Goal: Task Accomplishment & Management: Manage account settings

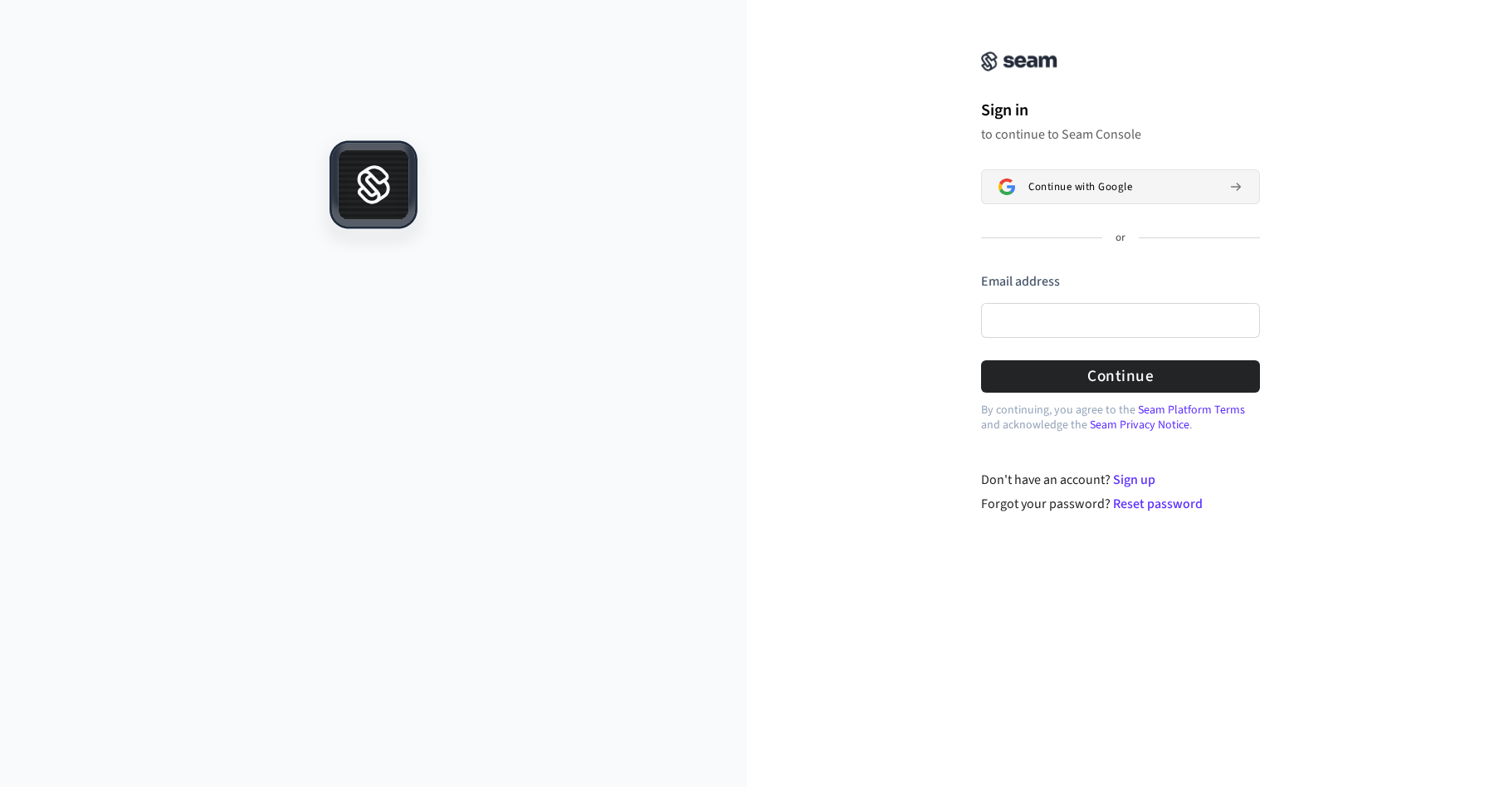
click at [1074, 187] on span "Continue with Google" at bounding box center [1081, 186] width 104 height 13
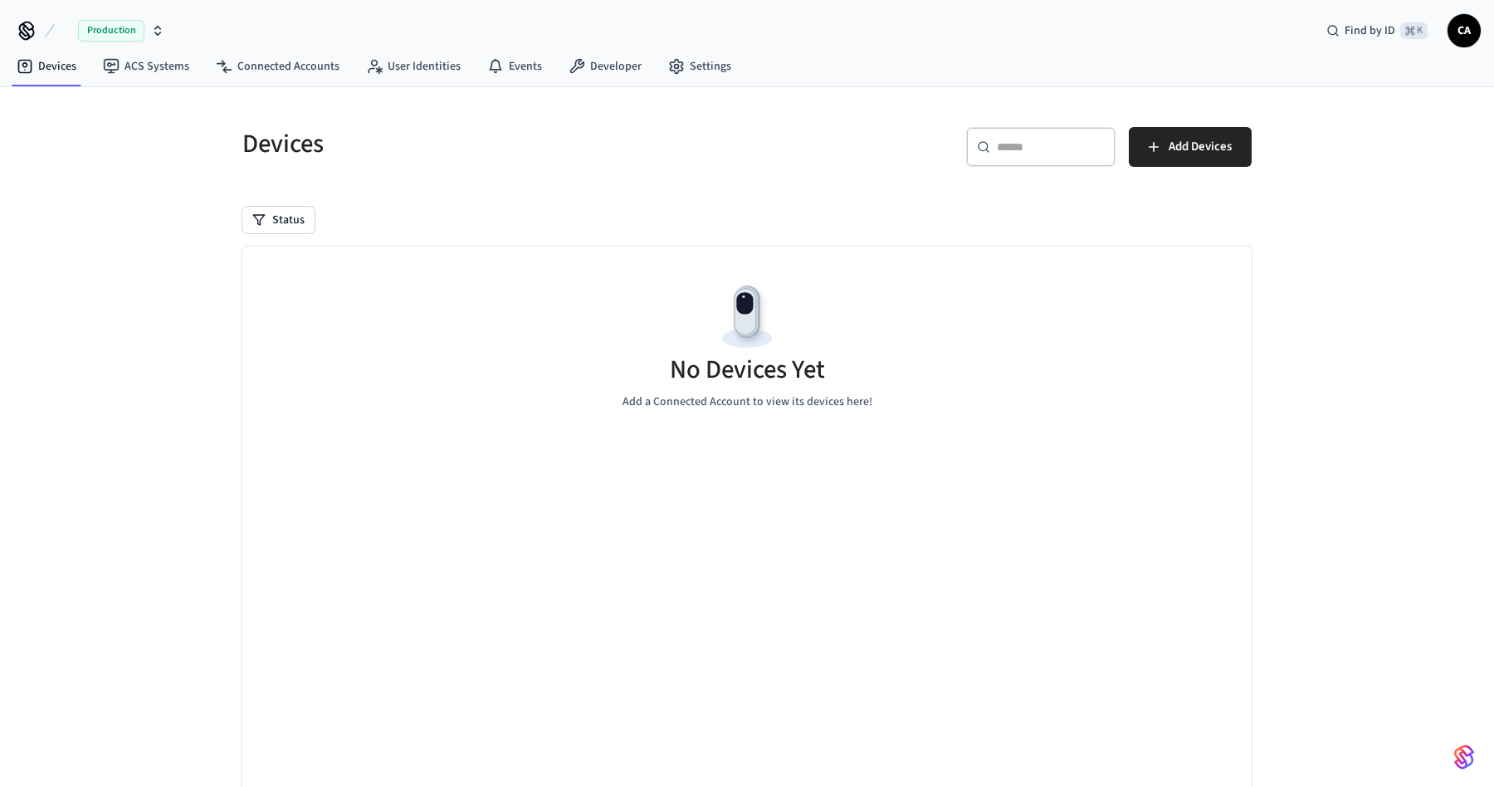
click at [1455, 30] on span "CA" at bounding box center [1465, 31] width 30 height 30
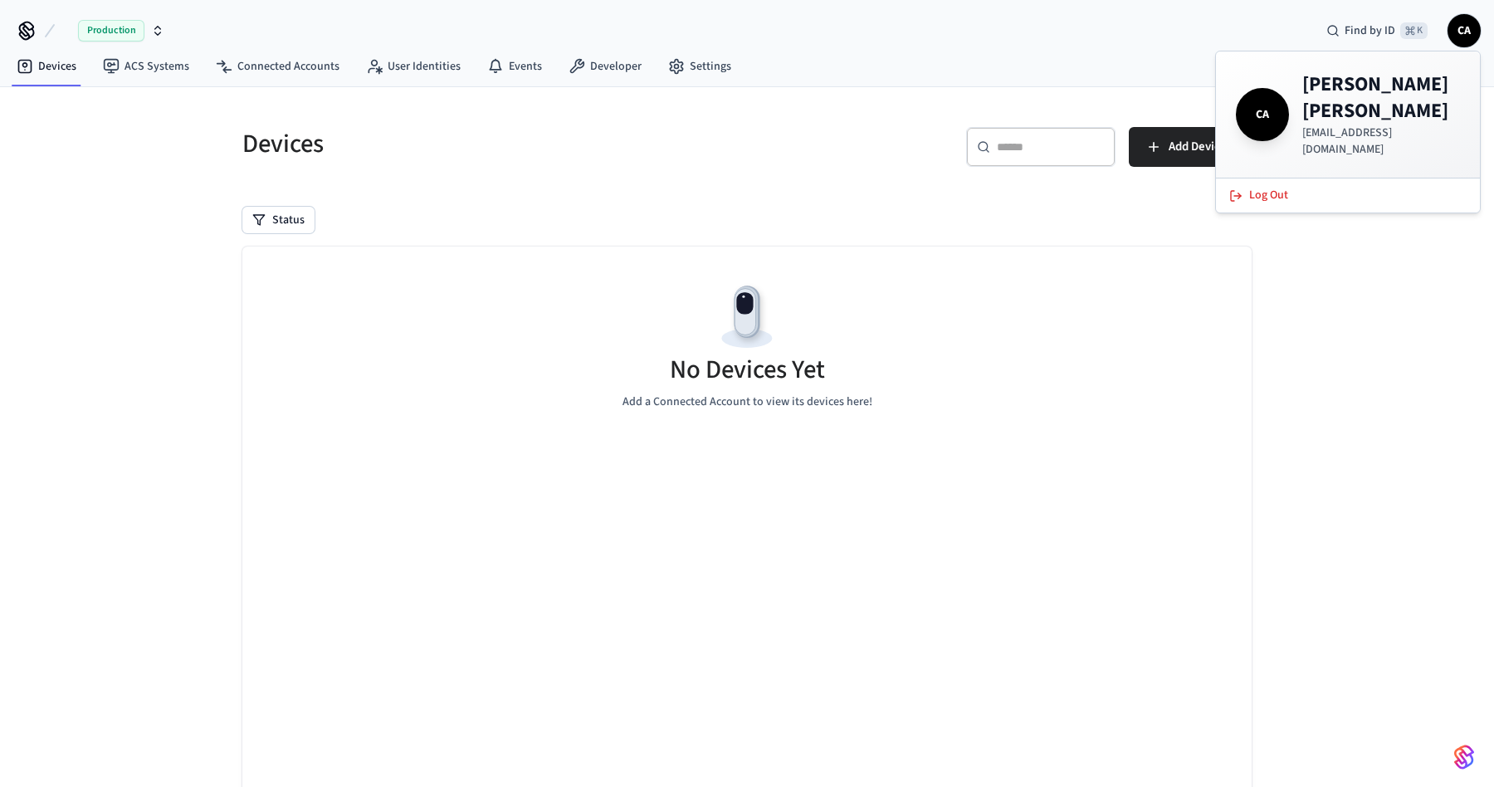
click at [1455, 30] on span "CA" at bounding box center [1465, 31] width 30 height 30
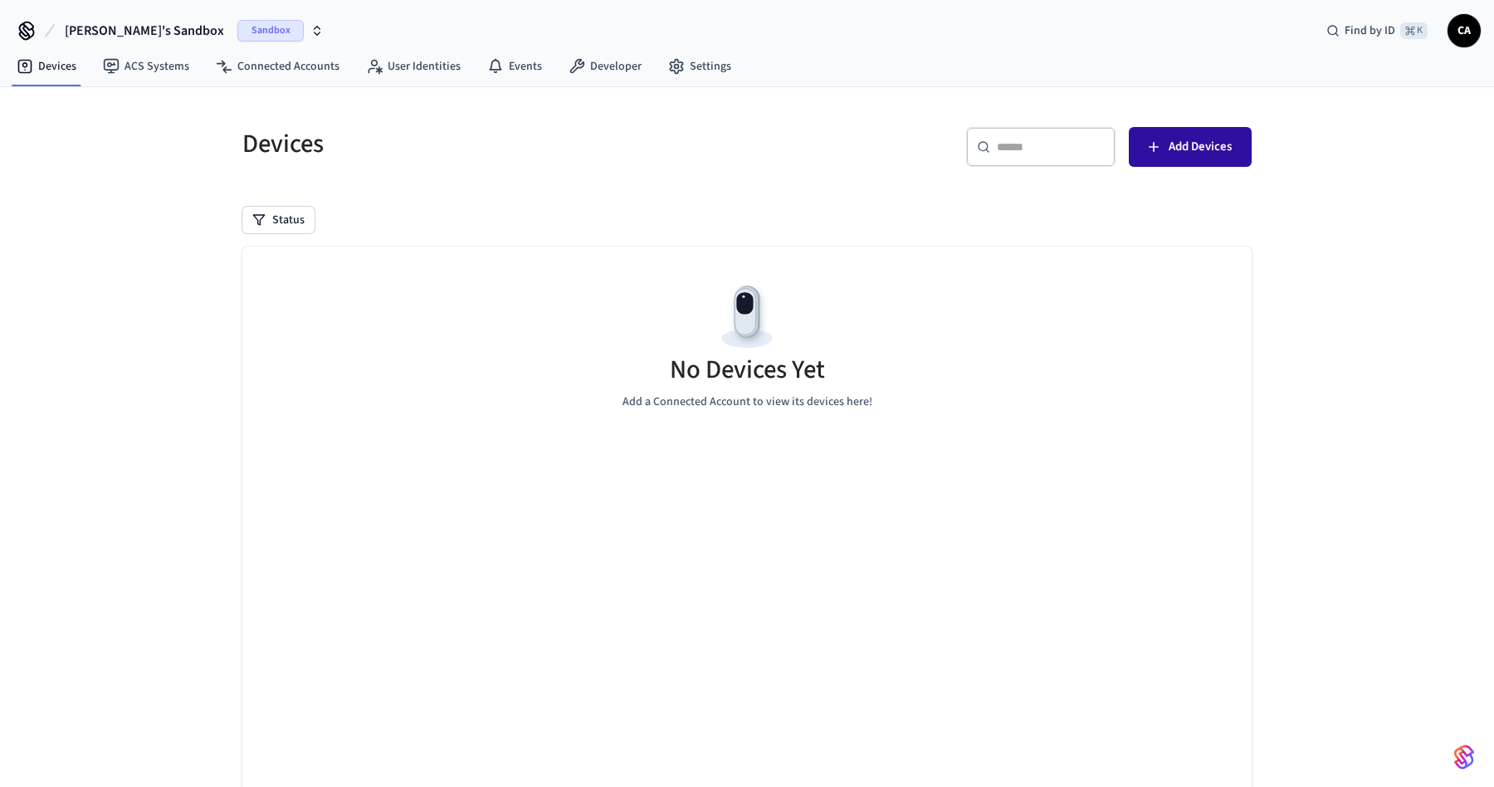
click at [1175, 137] on span "Add Devices" at bounding box center [1200, 147] width 63 height 22
click at [1203, 152] on span "Add Devices" at bounding box center [1200, 147] width 63 height 22
click at [1044, 148] on input "text" at bounding box center [1051, 147] width 108 height 17
type input "*******"
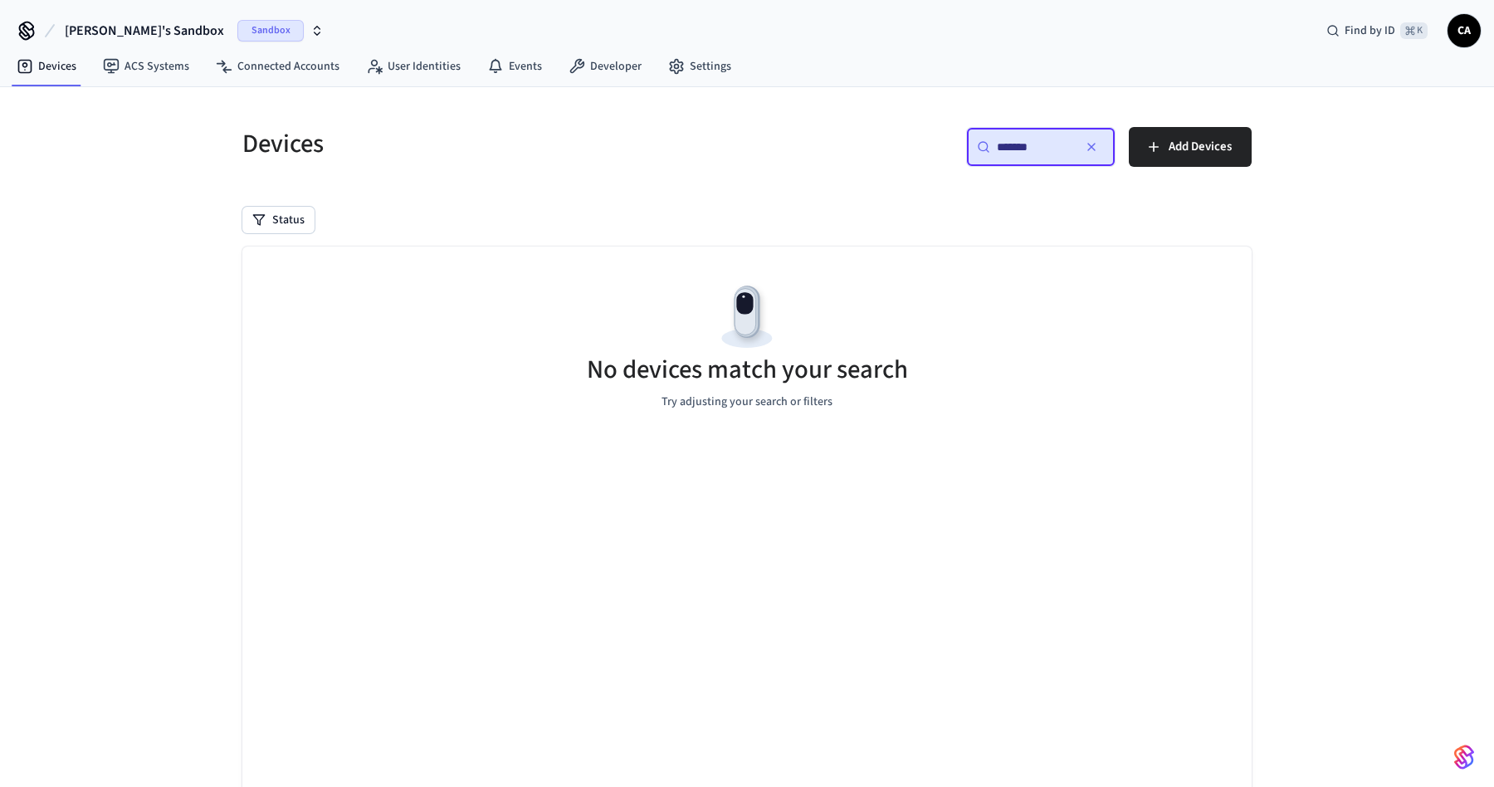
click at [1080, 145] on button "button" at bounding box center [1092, 147] width 27 height 27
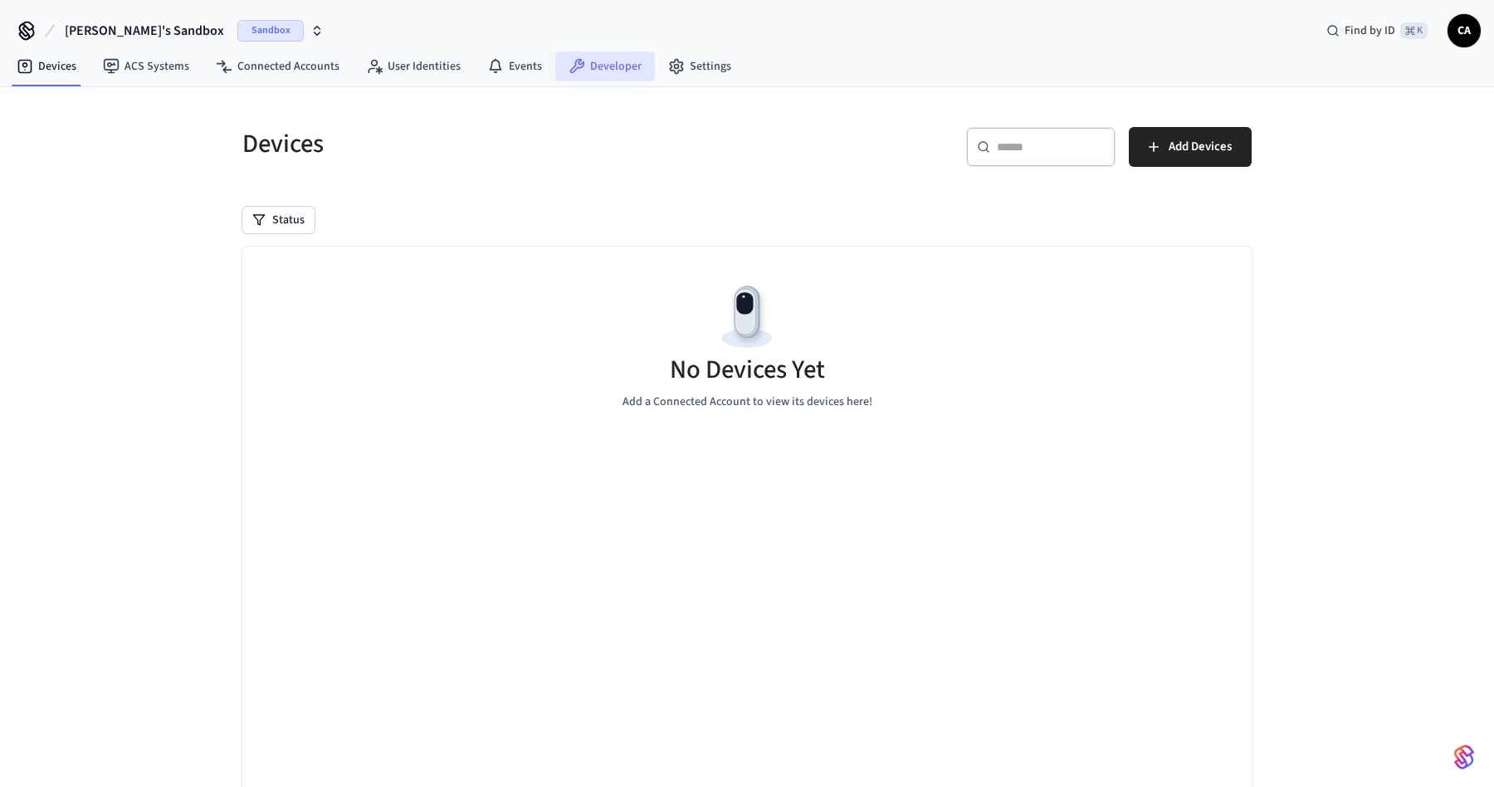
click at [589, 71] on link "Developer" at bounding box center [605, 66] width 100 height 30
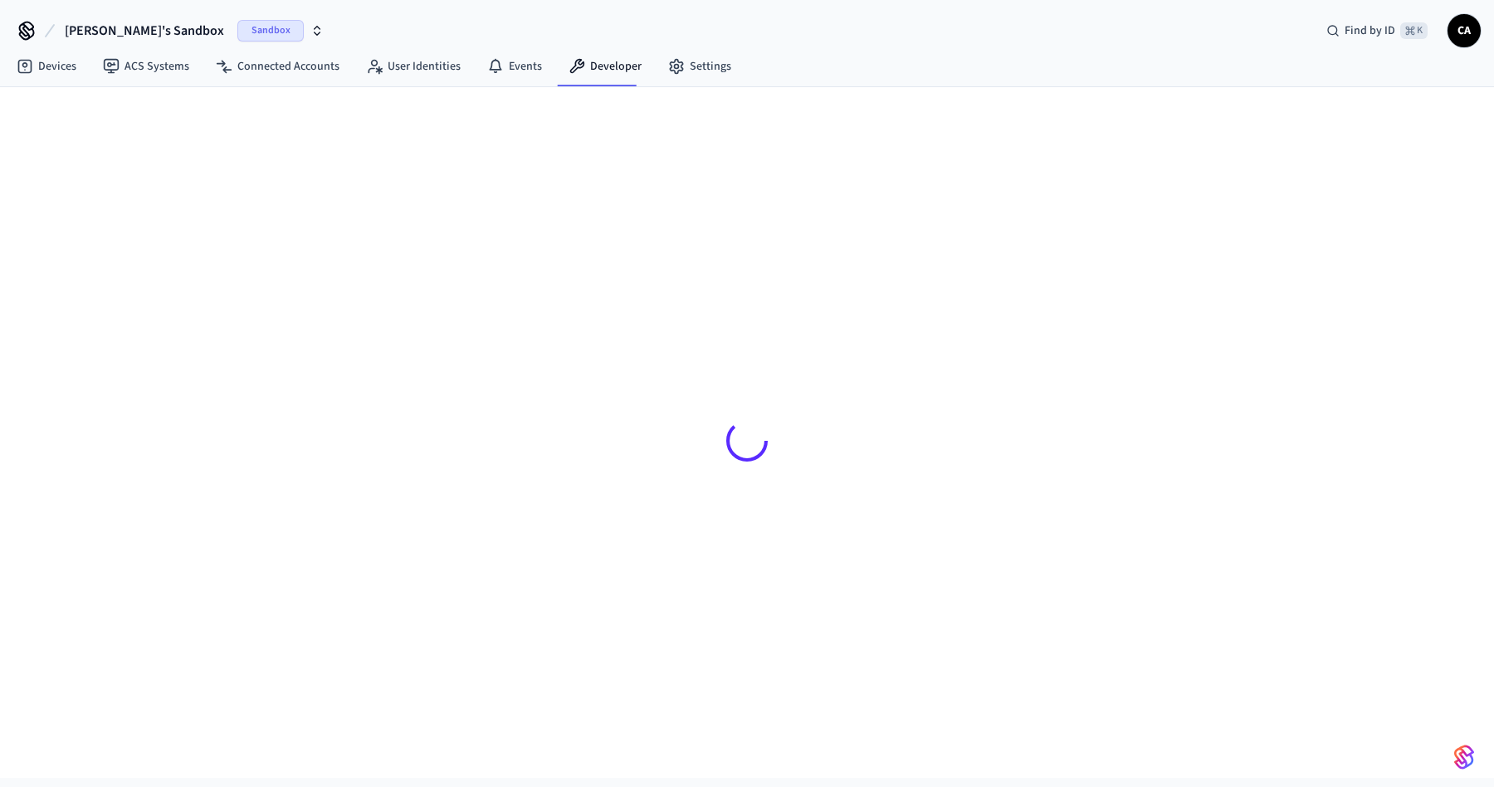
click at [237, 31] on span "Sandbox" at bounding box center [270, 31] width 66 height 22
click at [301, 25] on div "Cody's Sandbox Sandbox Find by ID ⌘ K CA" at bounding box center [747, 24] width 1494 height 48
click at [56, 71] on link "Devices" at bounding box center [46, 66] width 86 height 30
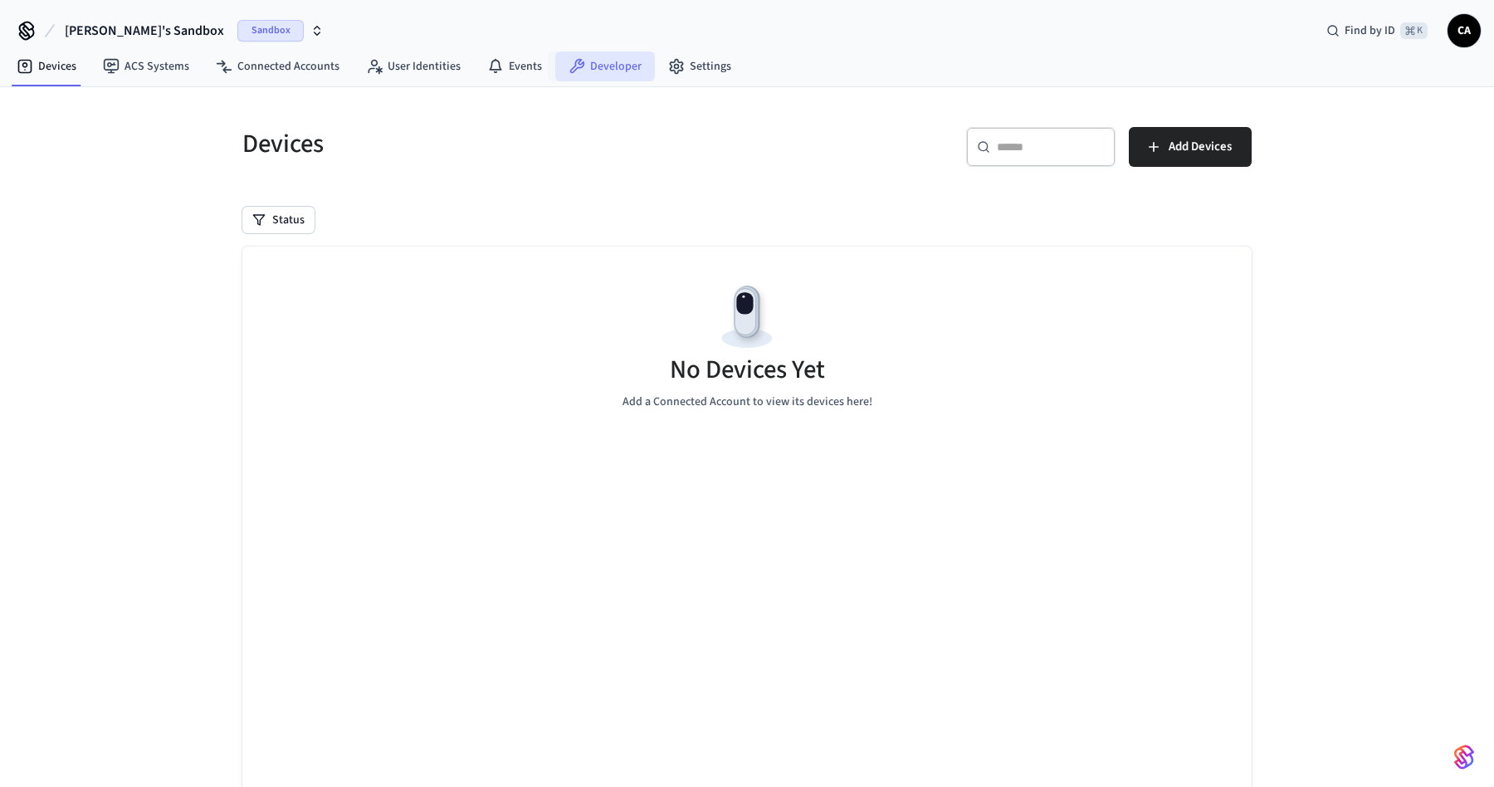
click at [598, 76] on link "Developer" at bounding box center [605, 66] width 100 height 30
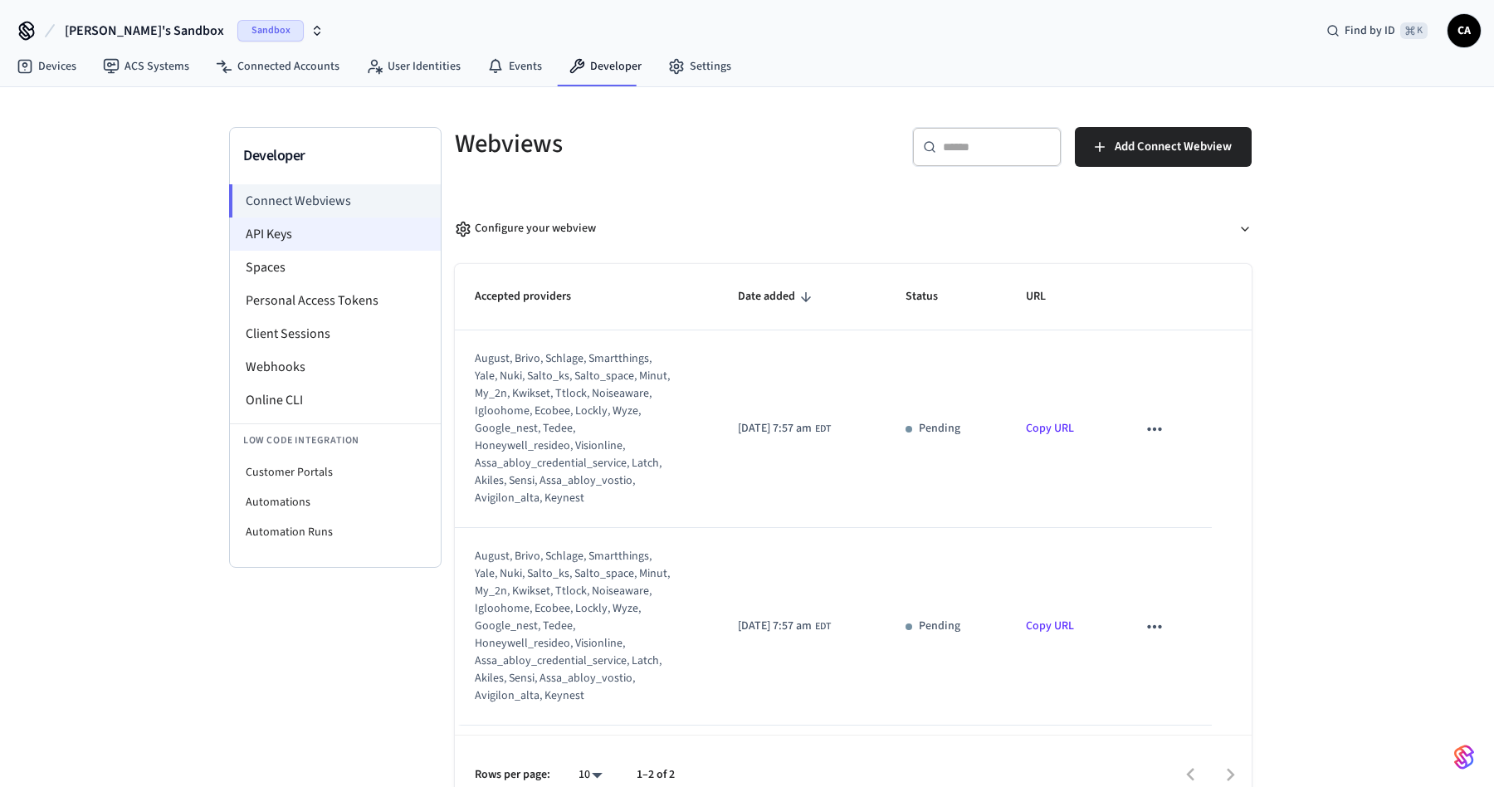
click at [292, 236] on li "API Keys" at bounding box center [335, 234] width 211 height 33
click at [311, 239] on li "API Keys" at bounding box center [335, 234] width 211 height 33
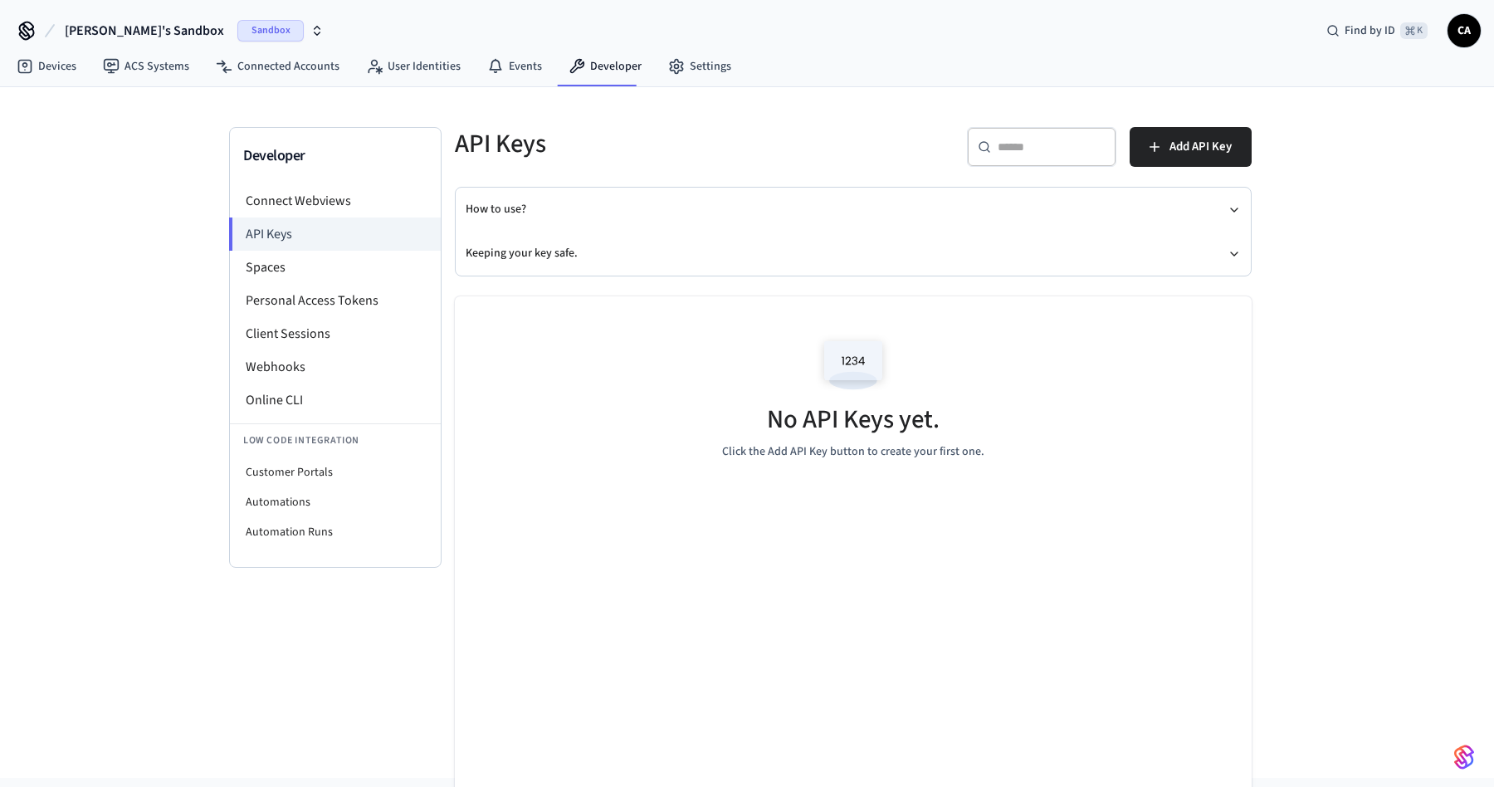
click at [1191, 167] on div "​ ​ Add API Key" at bounding box center [1057, 153] width 389 height 53
click at [1187, 150] on span "Add API Key" at bounding box center [1201, 147] width 62 height 22
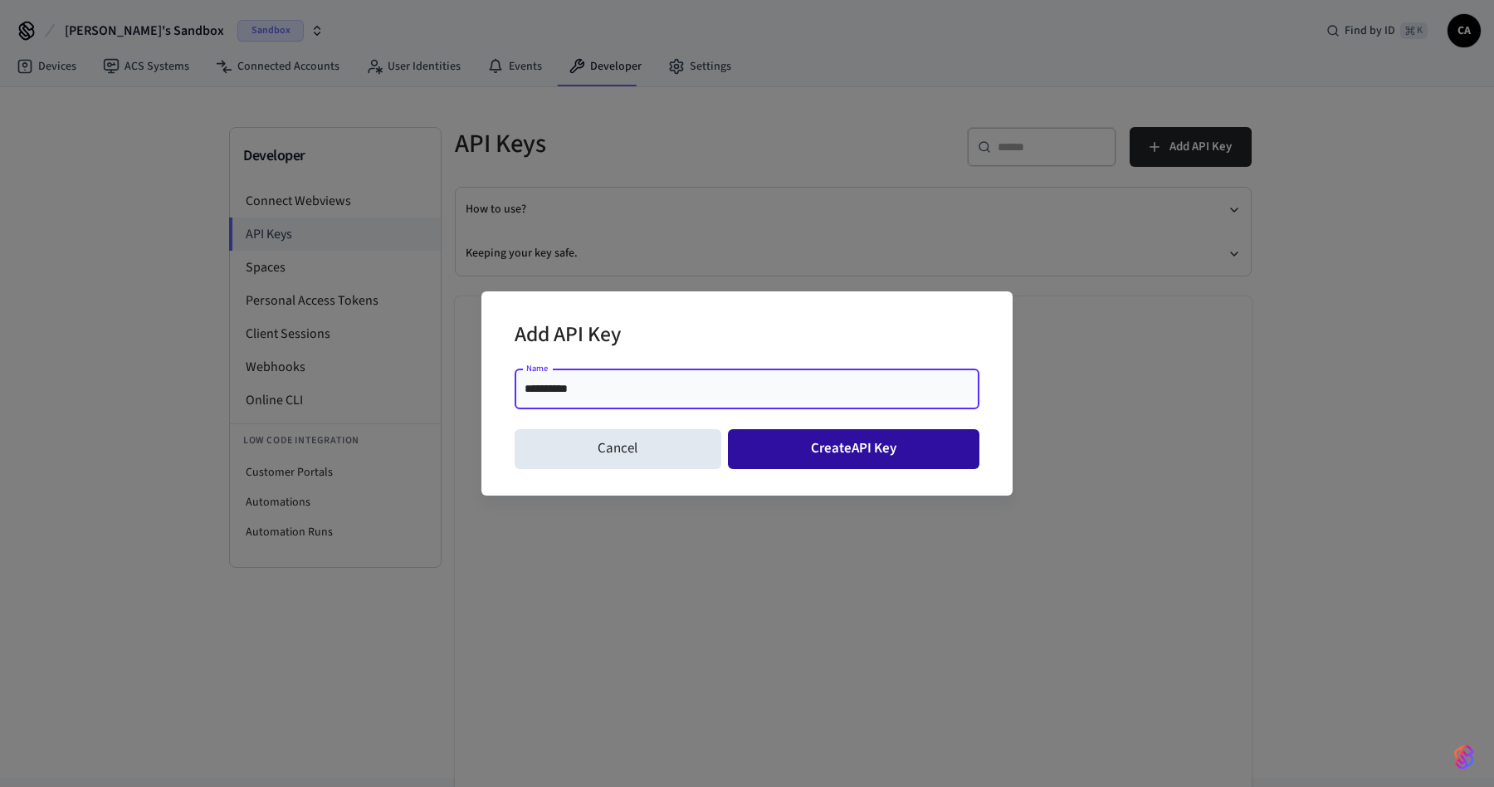
type input "**********"
click at [868, 442] on button "Create API Key" at bounding box center [854, 449] width 252 height 40
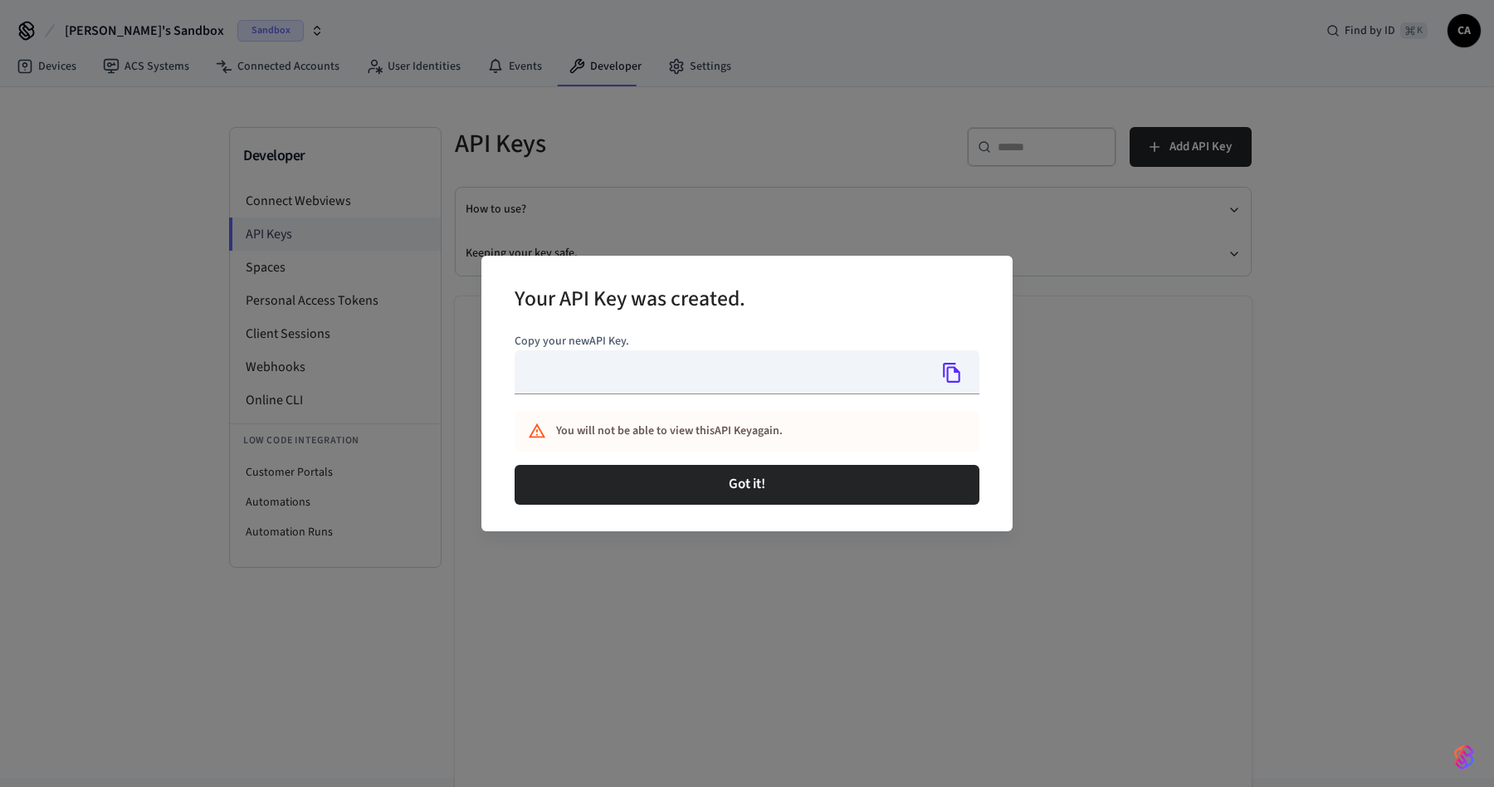
type input "**********"
click at [942, 372] on icon "Copy" at bounding box center [953, 373] width 22 height 22
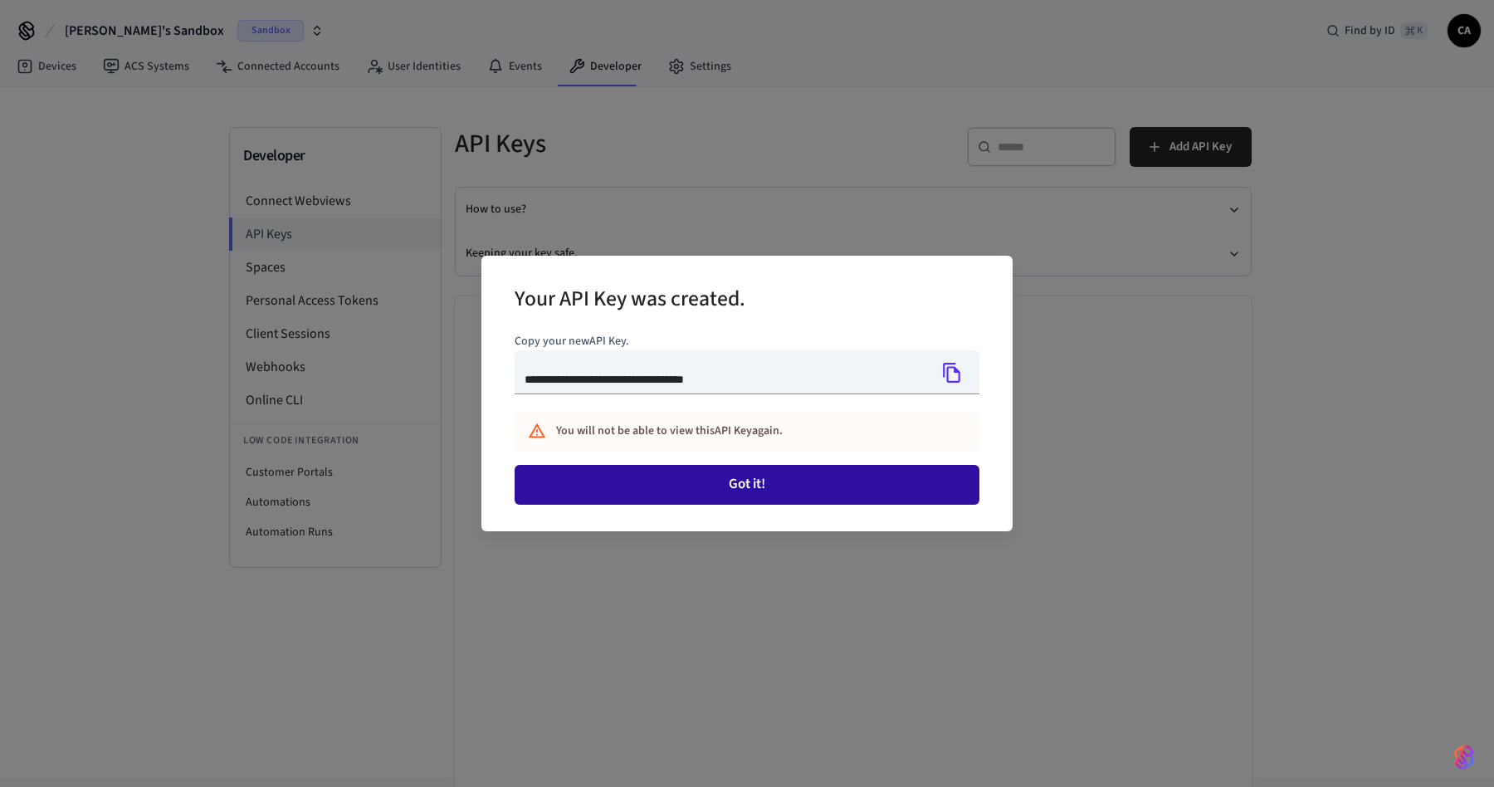
click at [802, 486] on button "Got it!" at bounding box center [747, 485] width 465 height 40
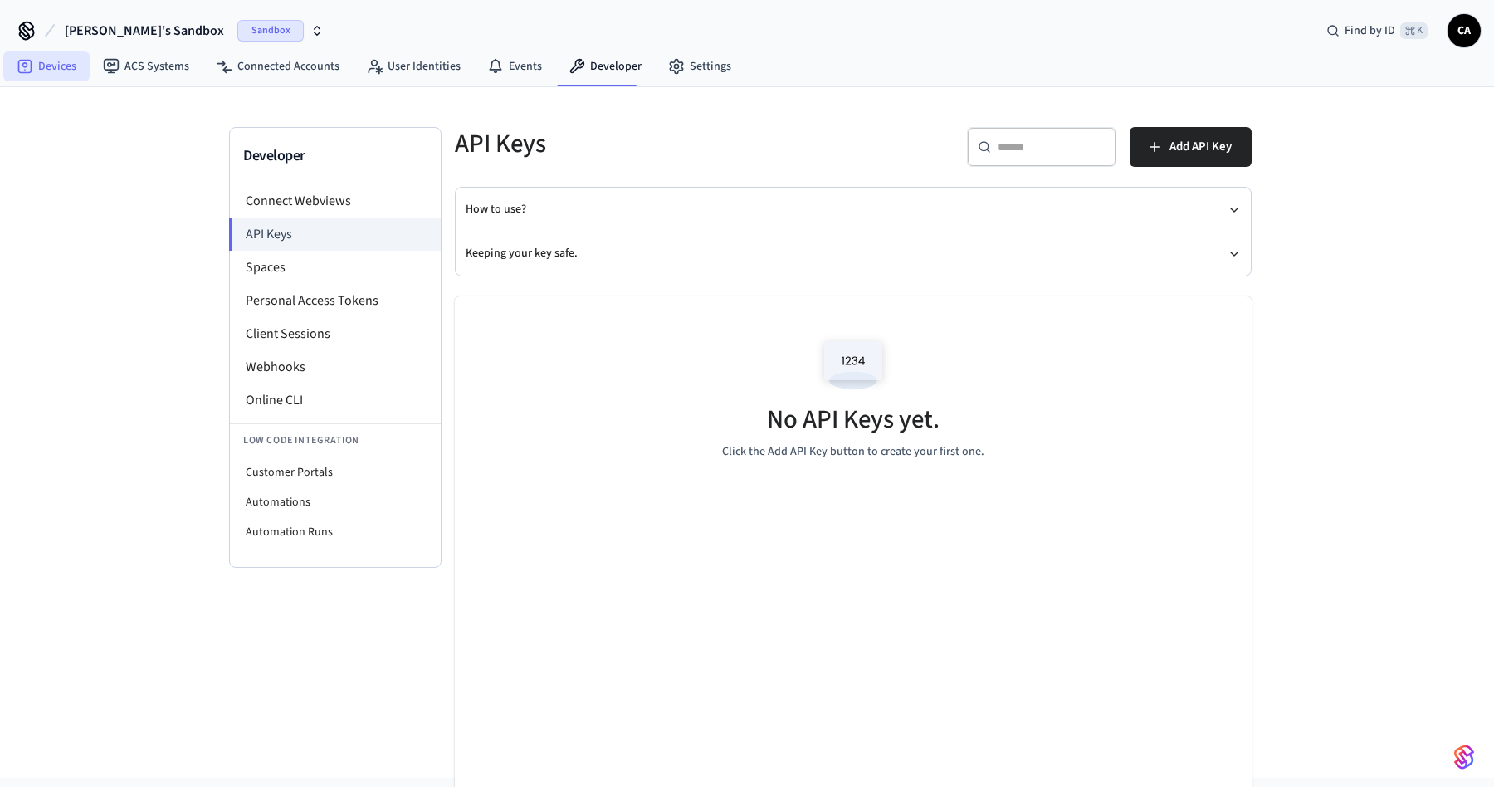
click at [55, 73] on link "Devices" at bounding box center [46, 66] width 86 height 30
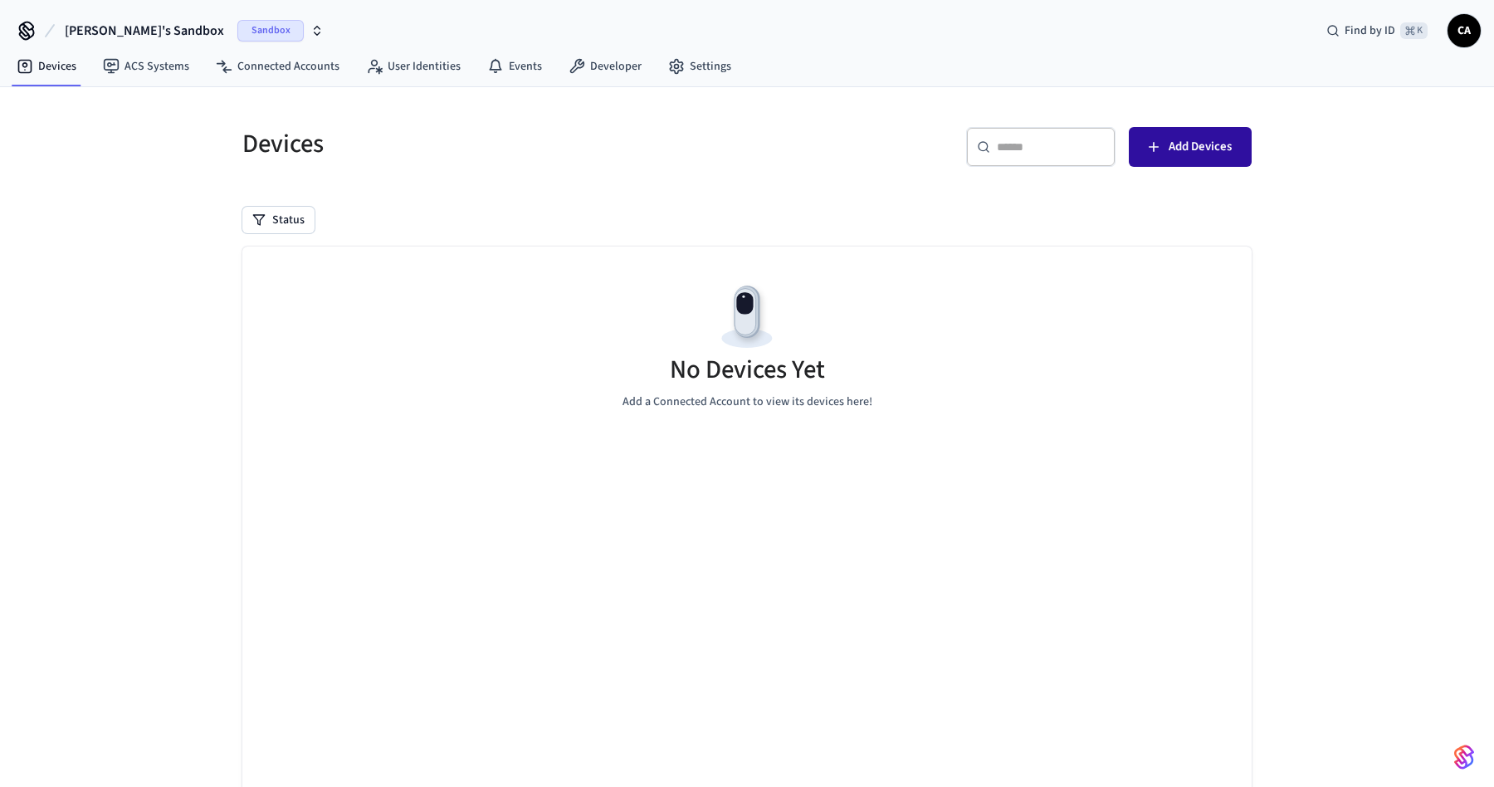
click at [1181, 149] on span "Add Devices" at bounding box center [1200, 147] width 63 height 22
click at [999, 149] on input "text" at bounding box center [1051, 147] width 108 height 17
type input "*******"
click at [1220, 165] on button "Add Devices" at bounding box center [1190, 147] width 123 height 40
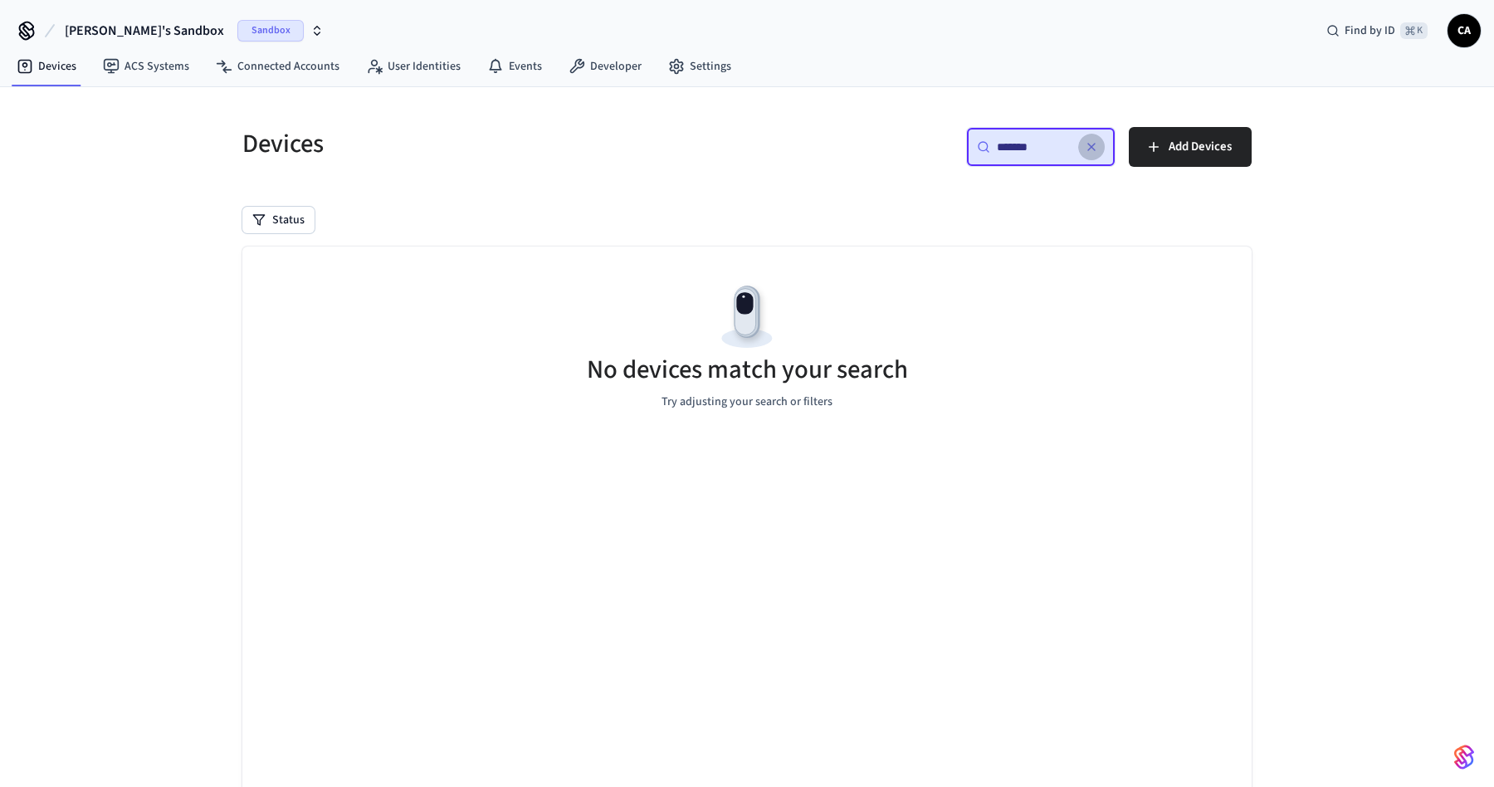
click at [1095, 142] on icon "button" at bounding box center [1091, 146] width 13 height 13
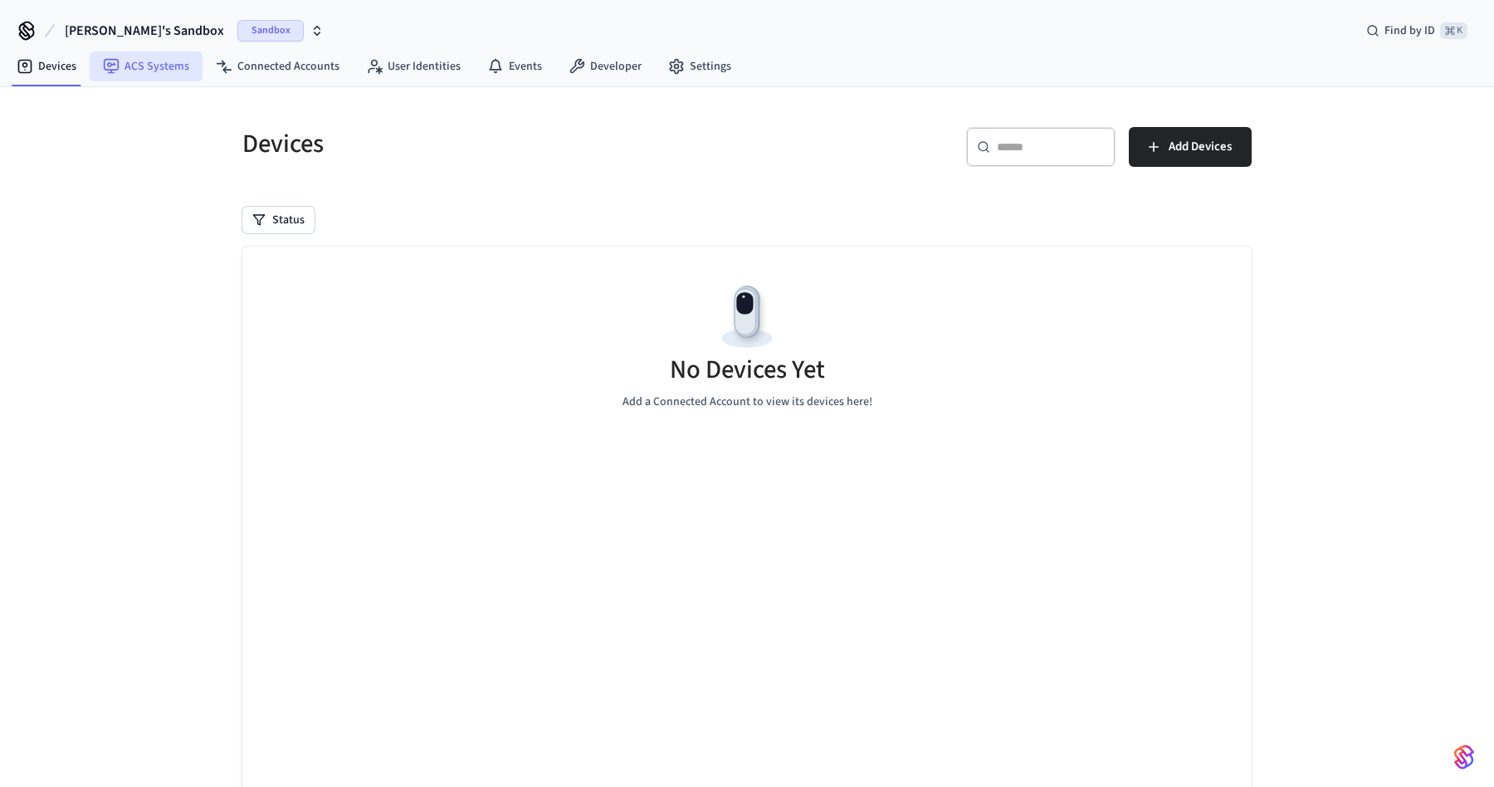
click at [186, 73] on link "ACS Systems" at bounding box center [146, 66] width 113 height 30
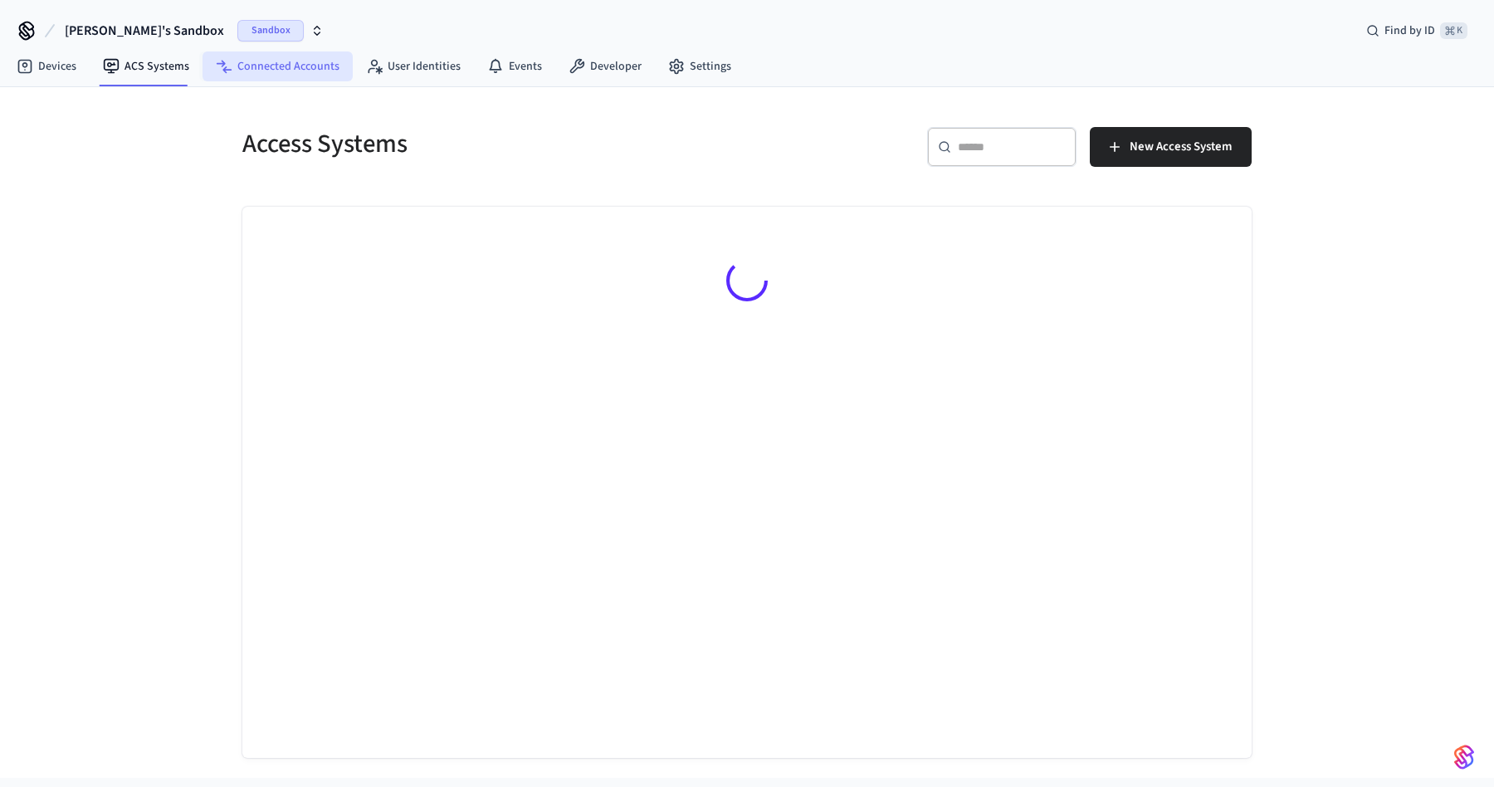
click at [281, 72] on link "Connected Accounts" at bounding box center [278, 66] width 150 height 30
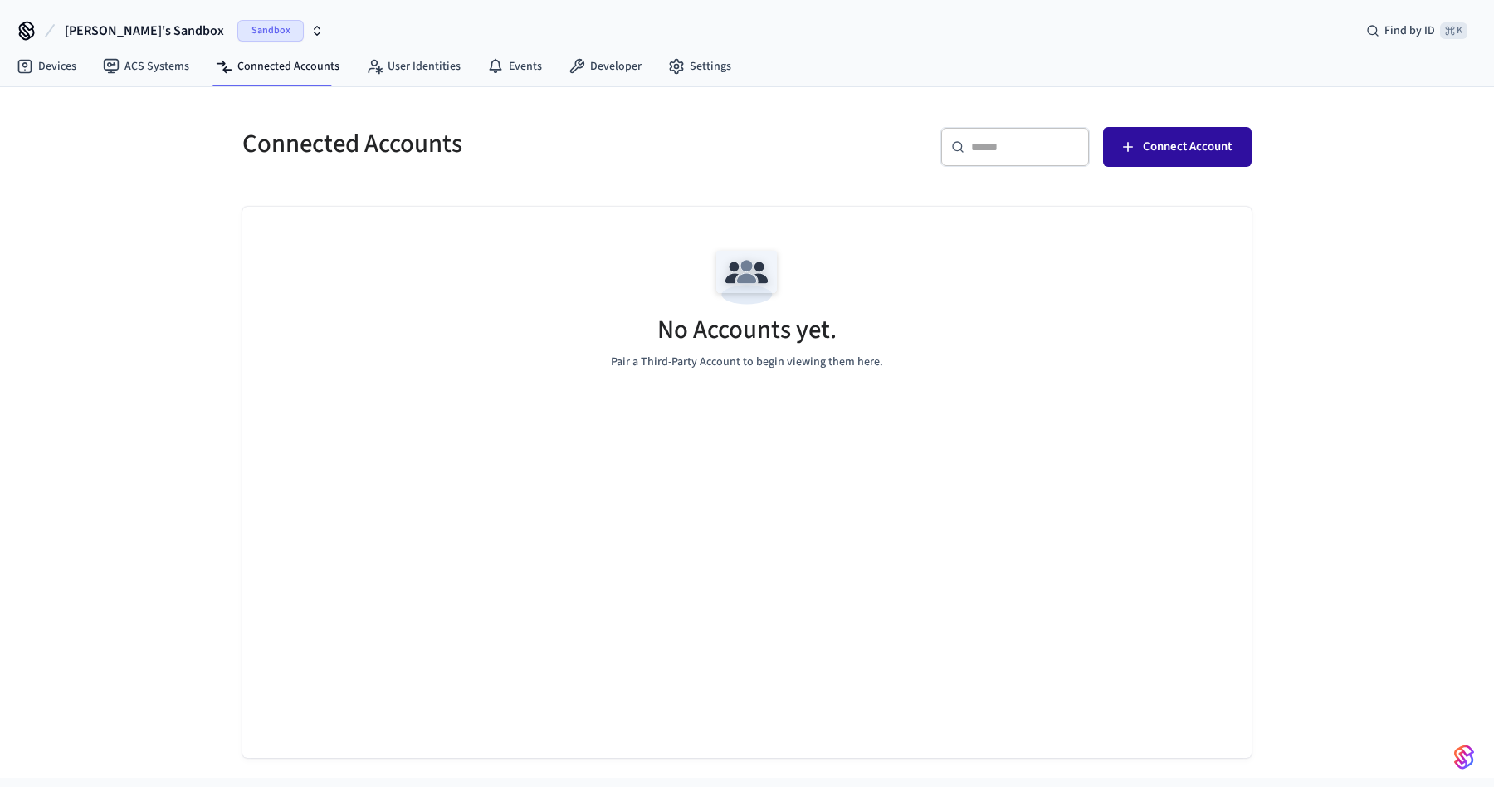
click at [1181, 150] on span "Connect Account" at bounding box center [1187, 147] width 89 height 22
click at [1157, 154] on span "Connect Account" at bounding box center [1187, 147] width 89 height 22
click at [1019, 142] on input "text" at bounding box center [1025, 147] width 108 height 17
type input "*******"
click at [1150, 159] on button "Connect Account" at bounding box center [1177, 147] width 149 height 40
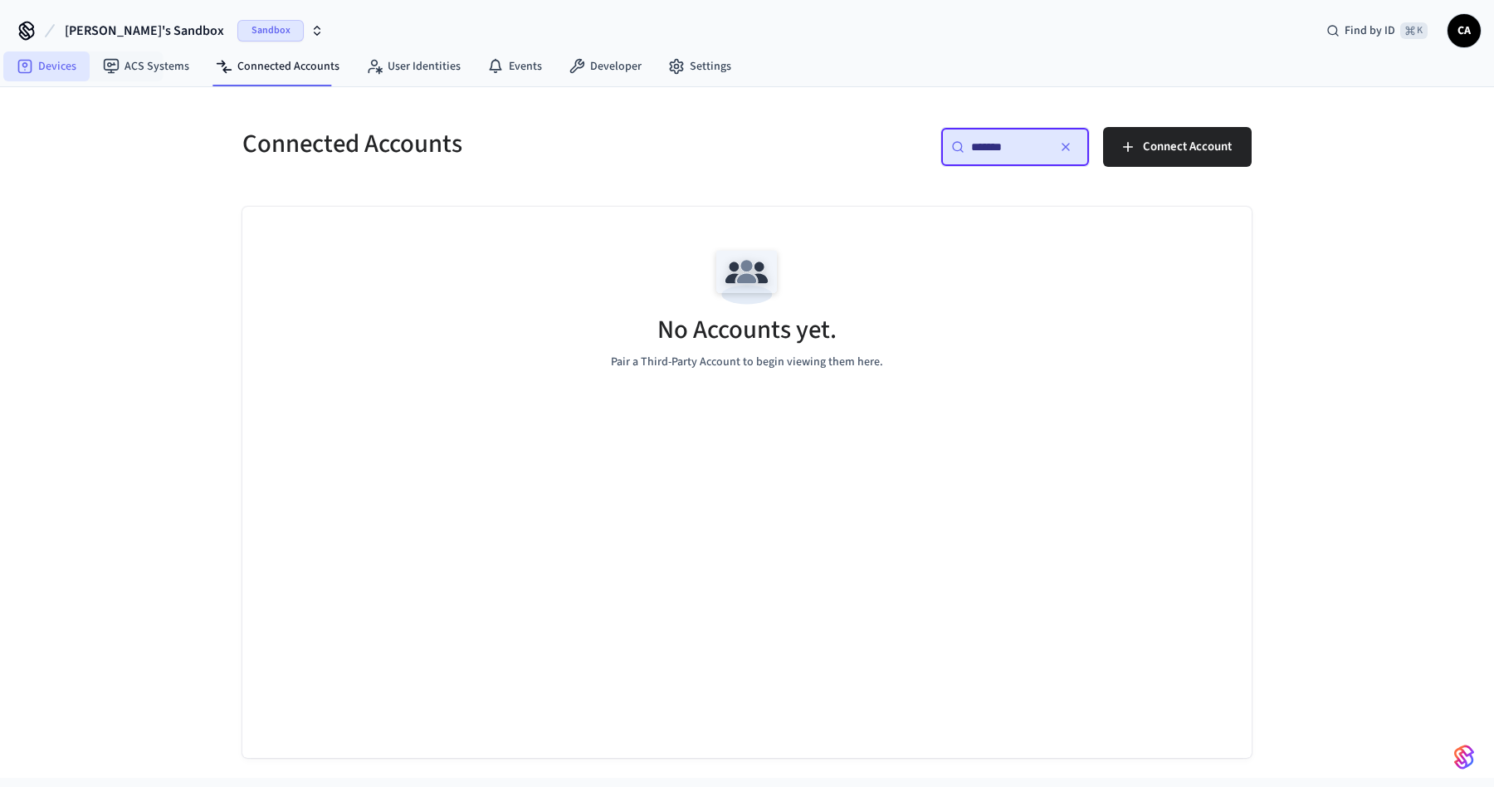
click at [51, 56] on link "Devices" at bounding box center [46, 66] width 86 height 30
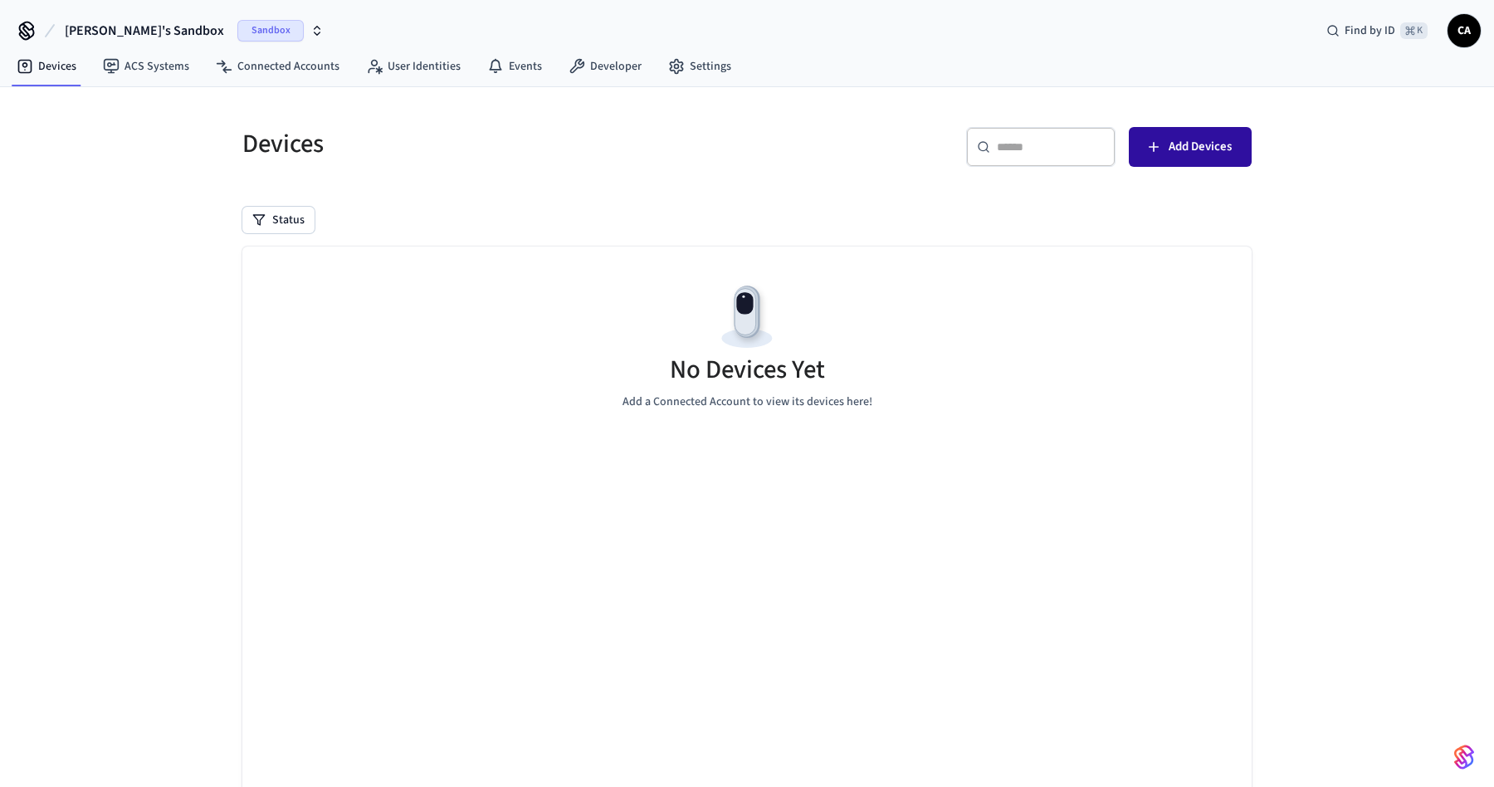
click at [1224, 149] on span "Add Devices" at bounding box center [1200, 147] width 63 height 22
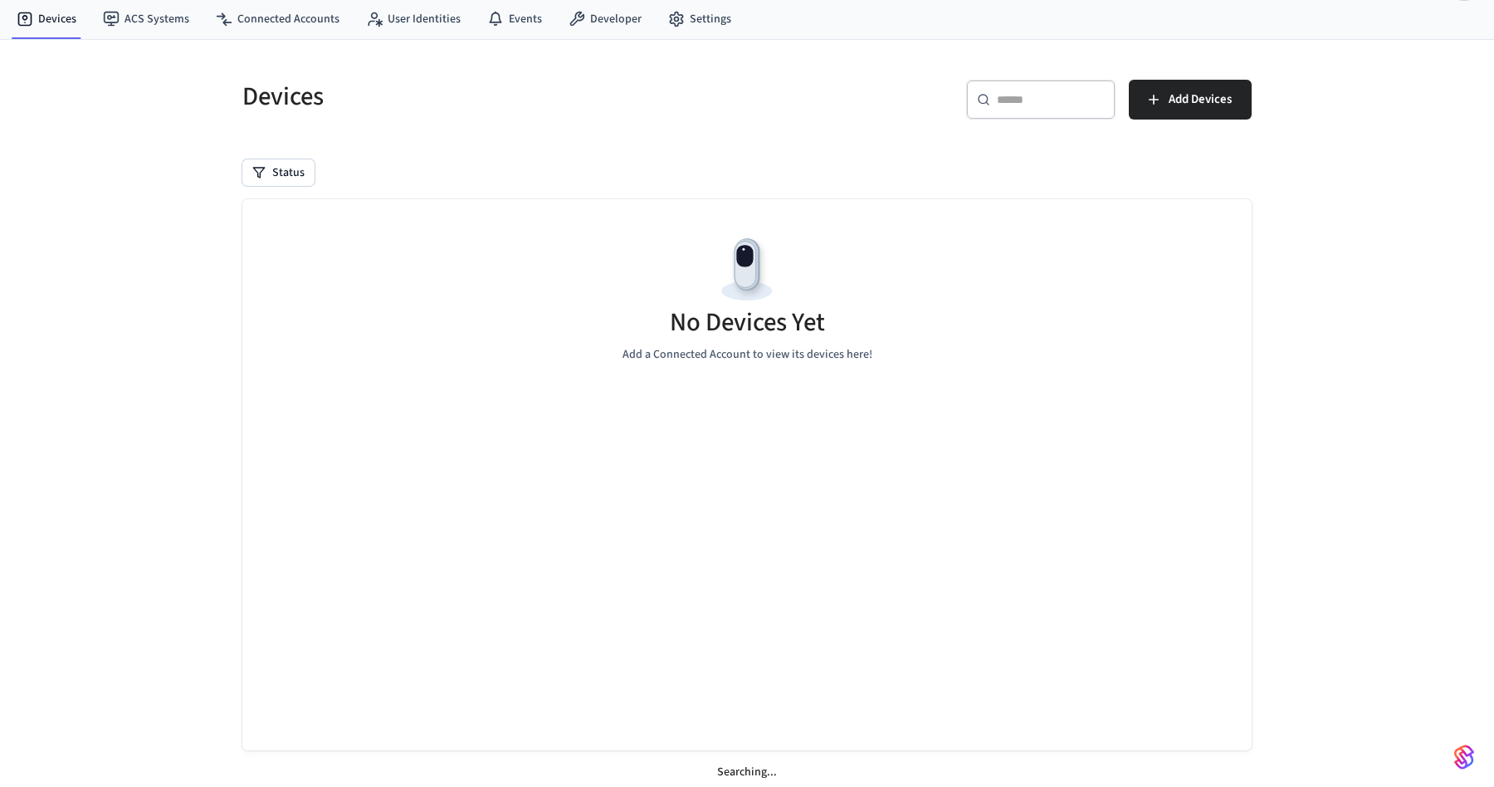
click at [295, 44] on div "Devices ​ ​ Add Devices Status No Devices Yet Add a Connected Account to view i…" at bounding box center [747, 417] width 1063 height 755
drag, startPoint x: 291, startPoint y: 19, endPoint x: 302, endPoint y: 22, distance: 12.1
click at [291, 18] on link "Connected Accounts" at bounding box center [278, 19] width 150 height 30
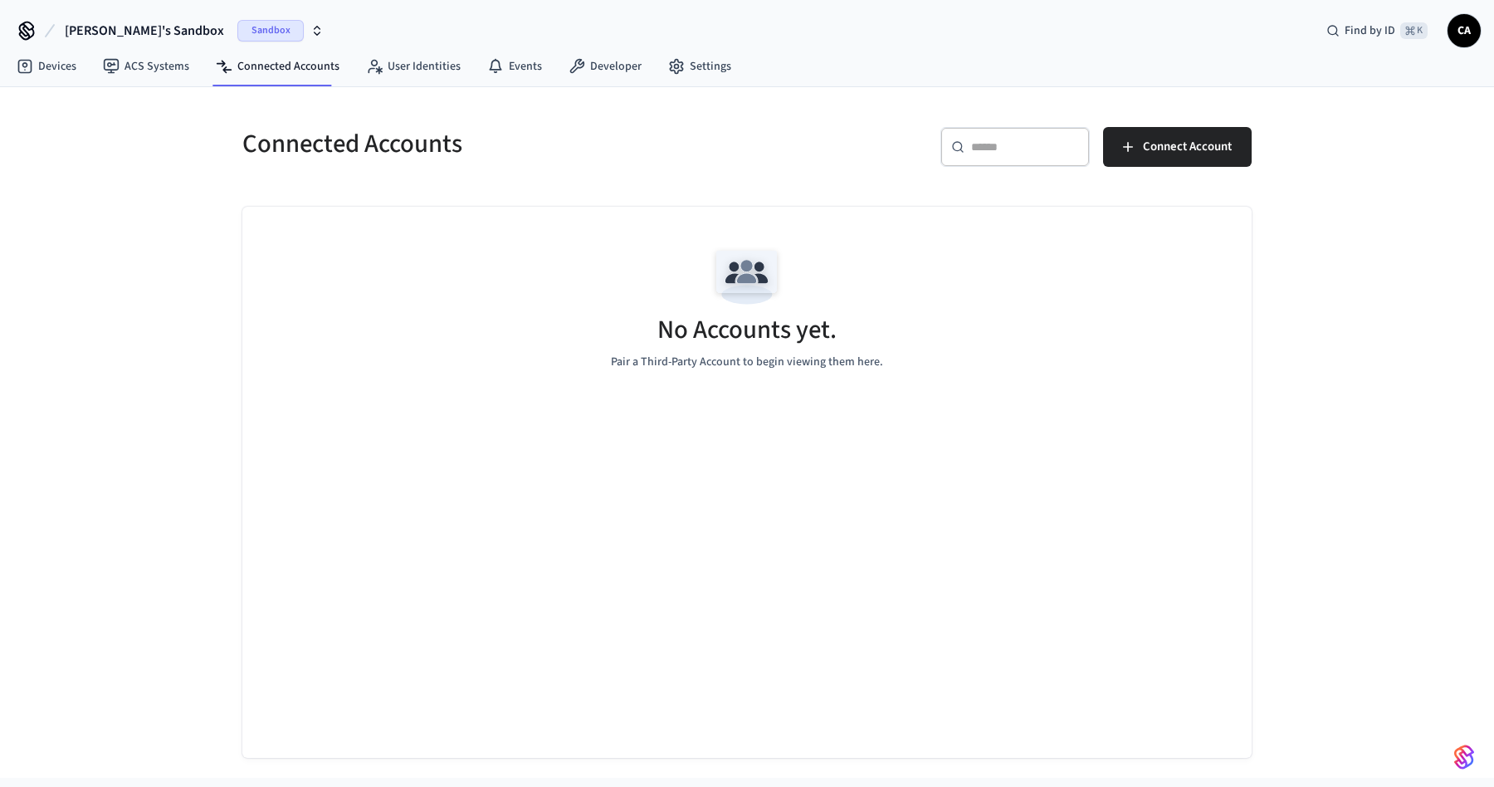
click at [1192, 168] on div "​ ​ Connect Account" at bounding box center [1004, 153] width 495 height 53
click at [1187, 146] on span "Connect Account" at bounding box center [1187, 147] width 89 height 22
click at [237, 26] on span "Sandbox" at bounding box center [270, 31] width 66 height 22
click at [216, 109] on span "Sandbox" at bounding box center [224, 107] width 66 height 22
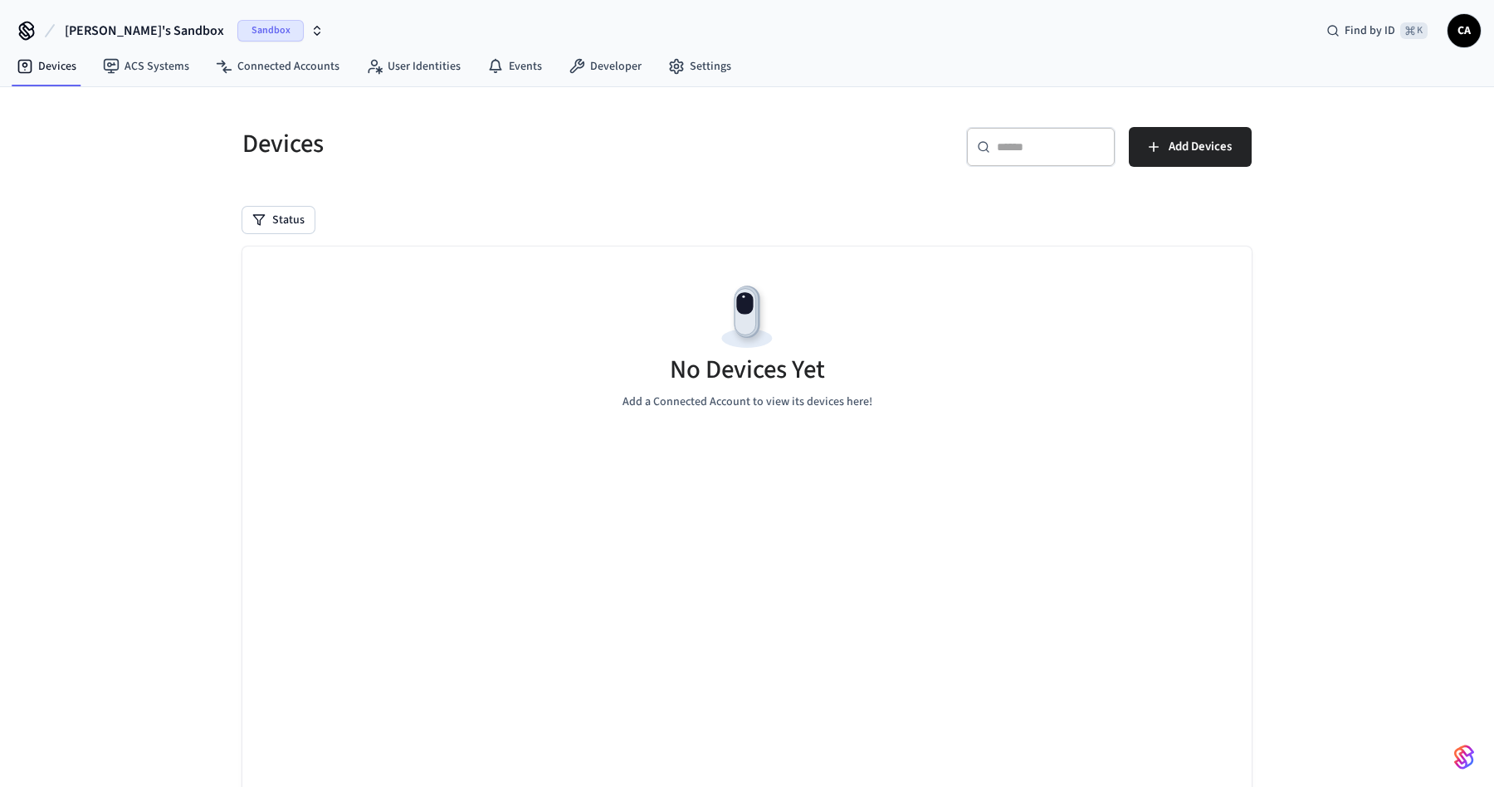
click at [237, 22] on span "Sandbox" at bounding box center [270, 31] width 66 height 22
click at [107, 145] on span "New Workspace" at bounding box center [79, 142] width 78 height 17
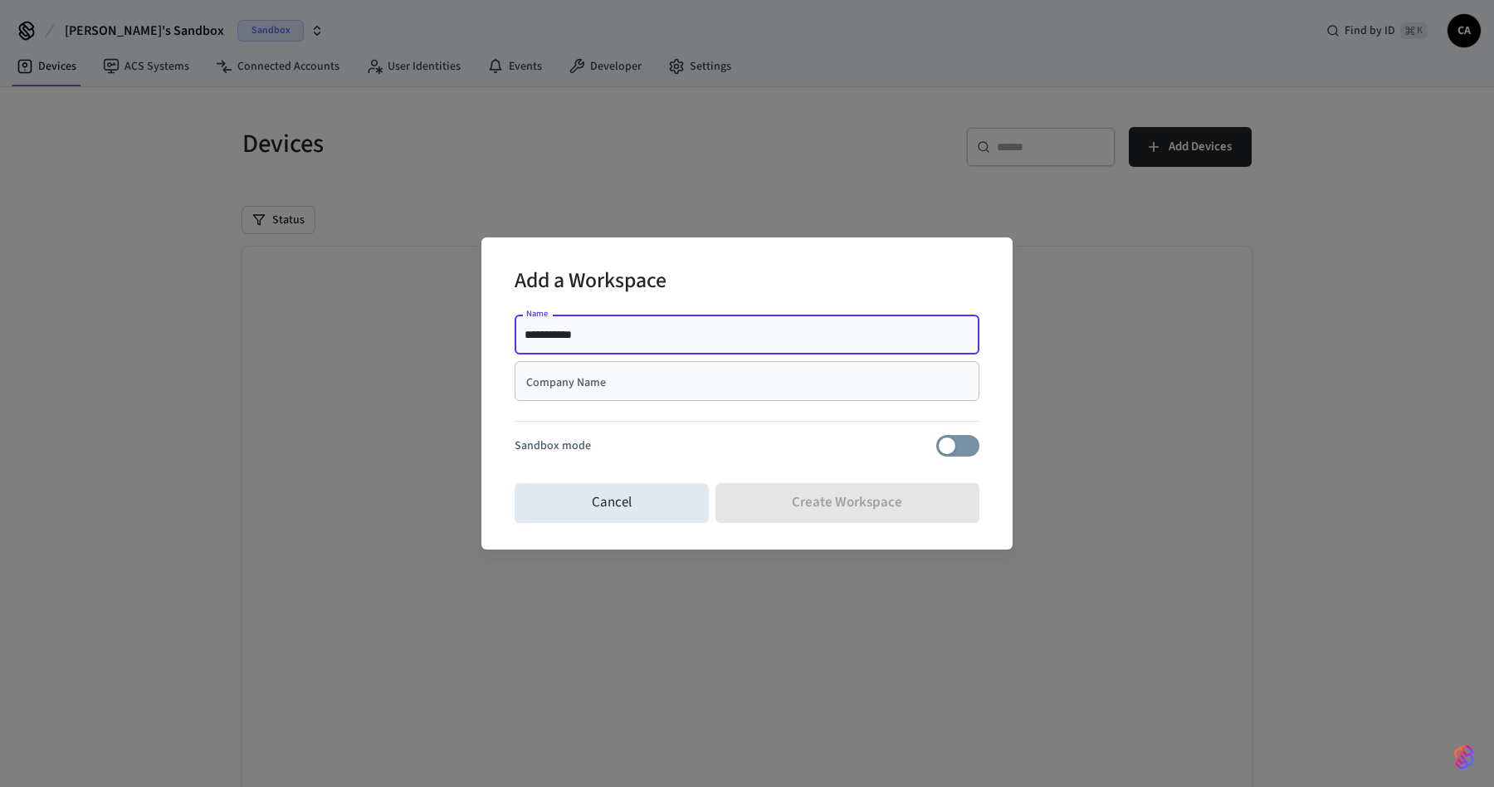
type input "**********"
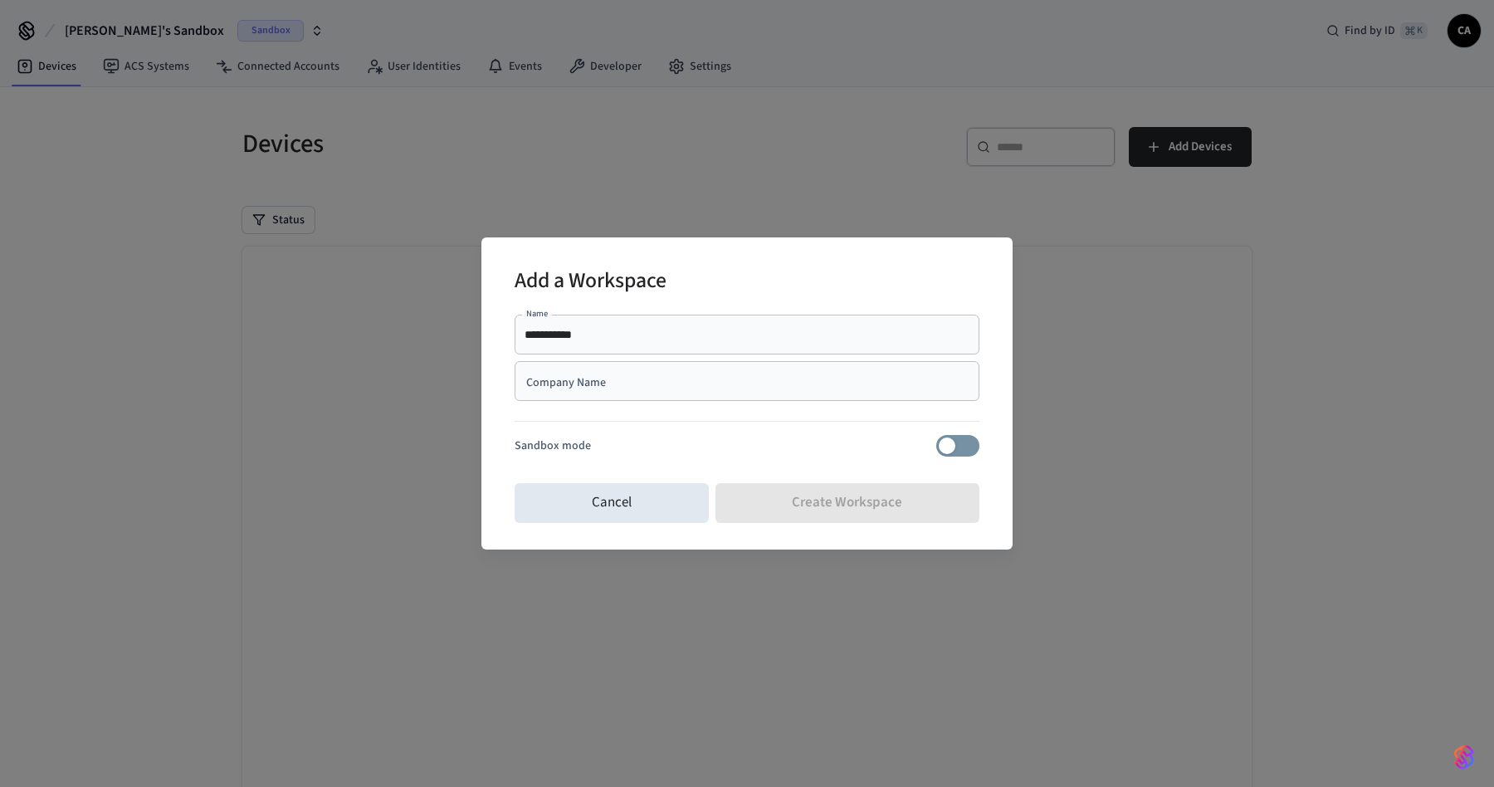
click at [903, 494] on div "Cancel Create Workspace" at bounding box center [747, 503] width 465 height 53
click at [768, 498] on div "Cancel Create Workspace" at bounding box center [747, 503] width 465 height 53
click at [673, 387] on input "Company Name" at bounding box center [747, 381] width 445 height 17
type input "*"
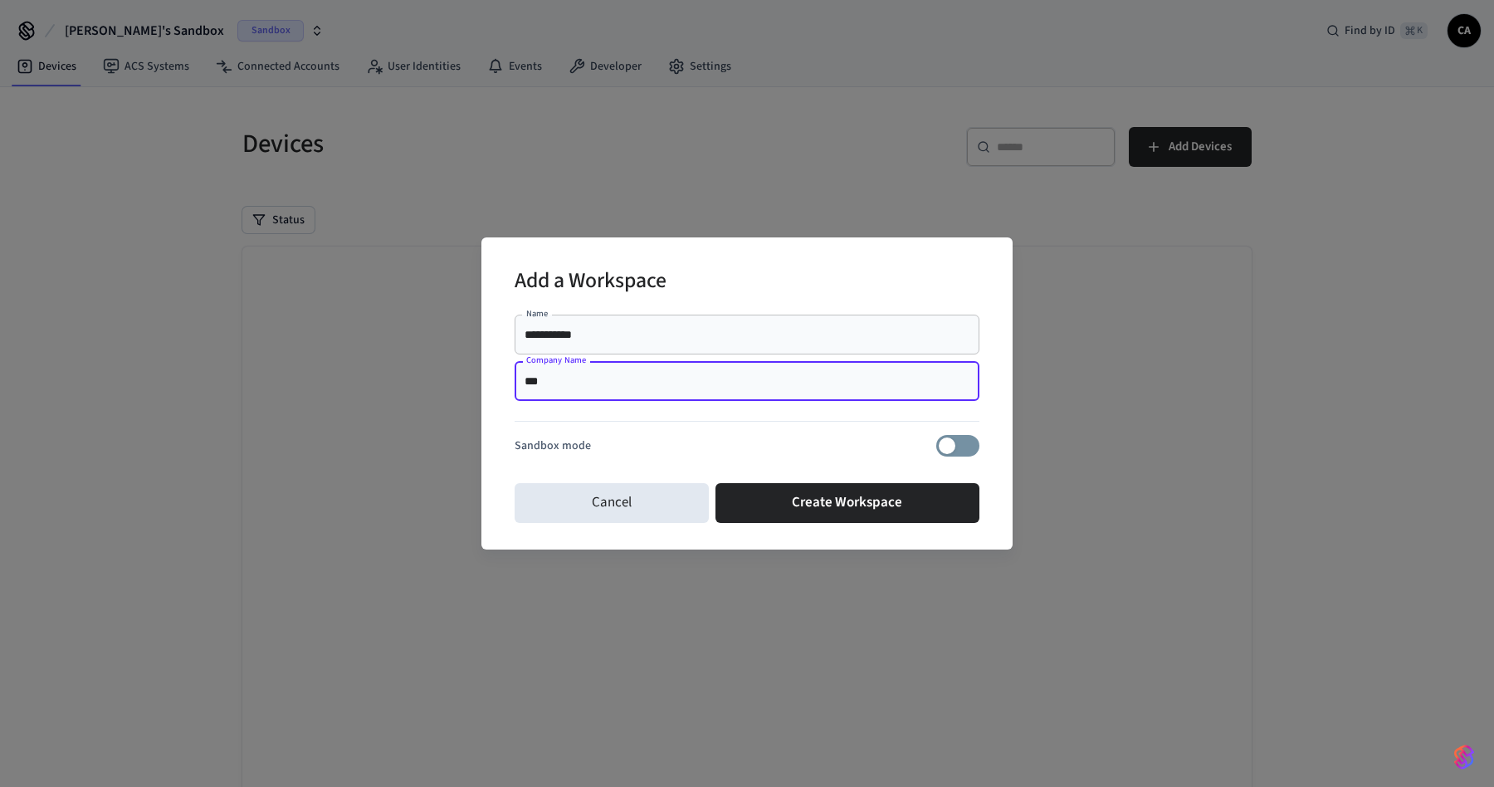
type input "****"
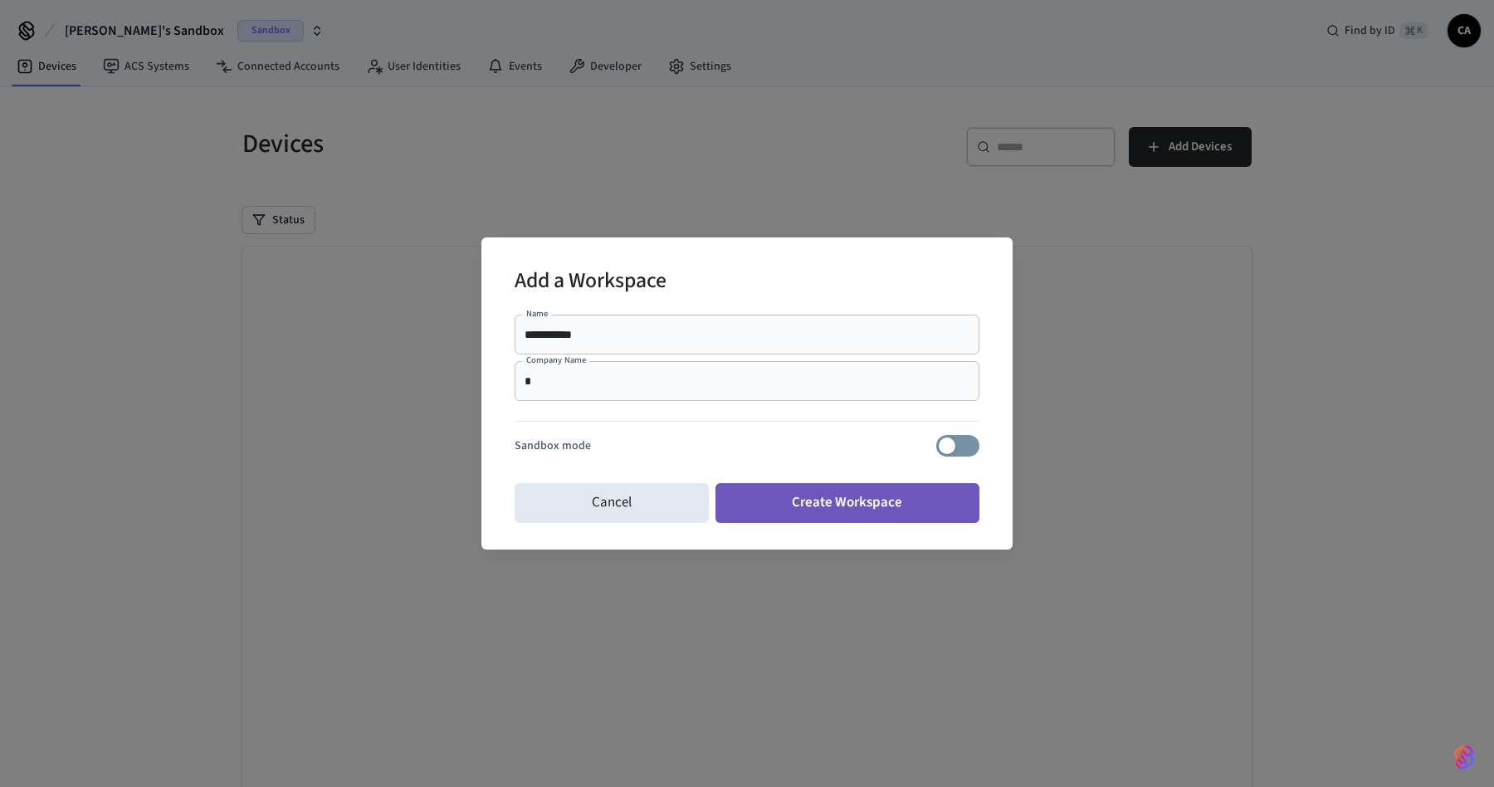
click at [819, 506] on button "Create Workspace" at bounding box center [848, 503] width 265 height 40
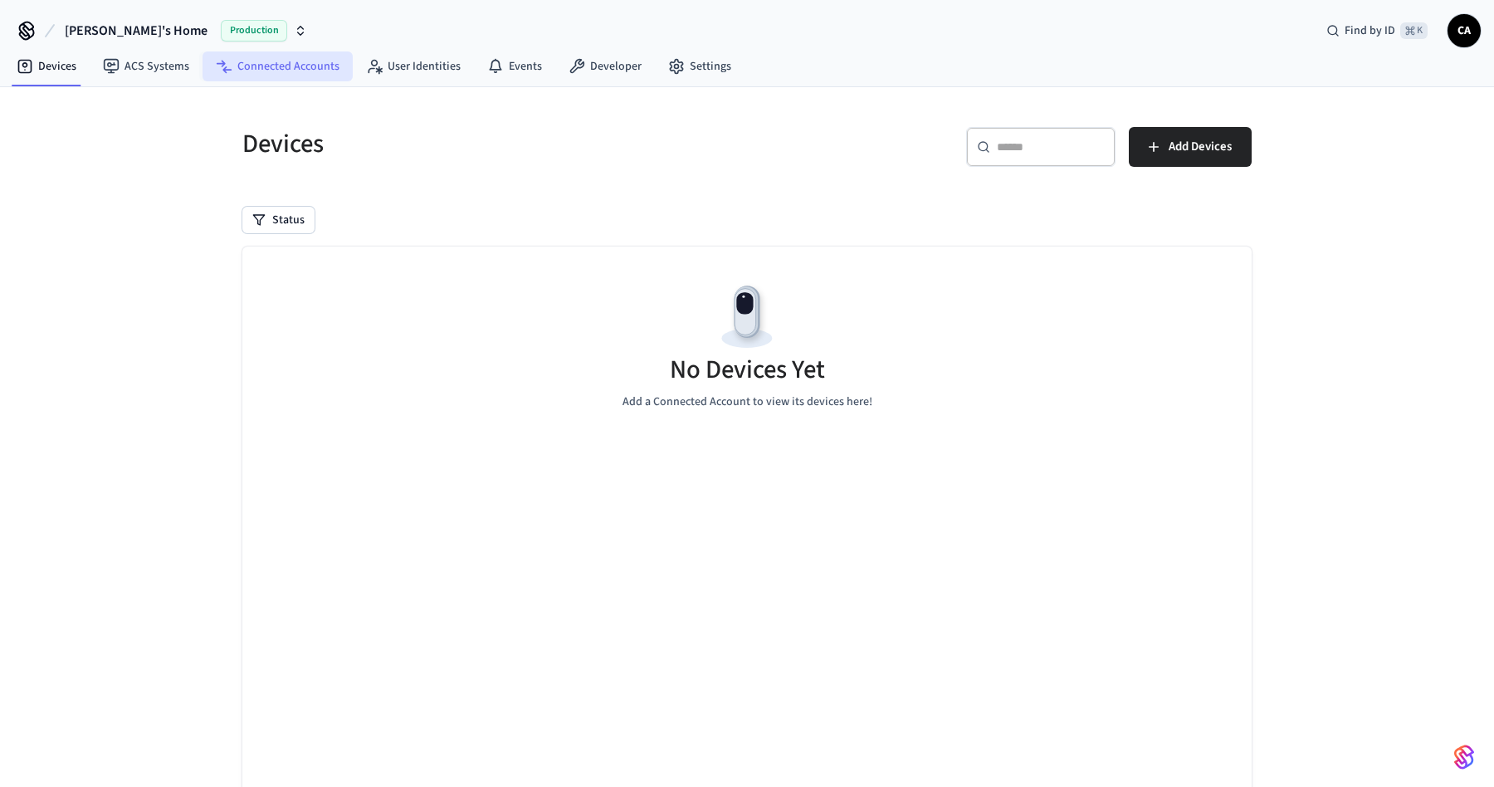
click at [277, 59] on link "Connected Accounts" at bounding box center [278, 66] width 150 height 30
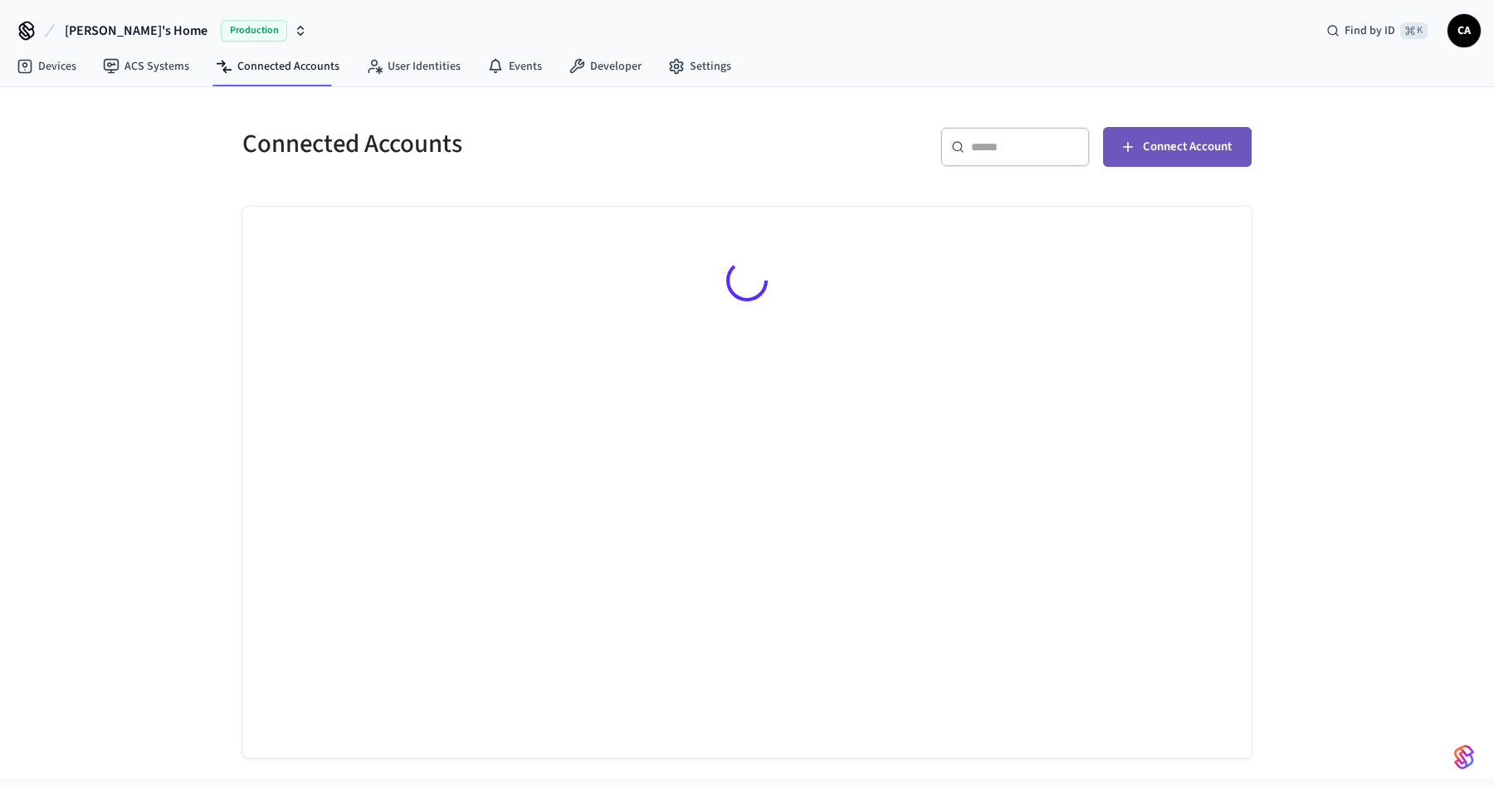
click at [1147, 147] on span "Connect Account" at bounding box center [1187, 147] width 89 height 22
click at [613, 61] on link "Developer" at bounding box center [605, 66] width 100 height 30
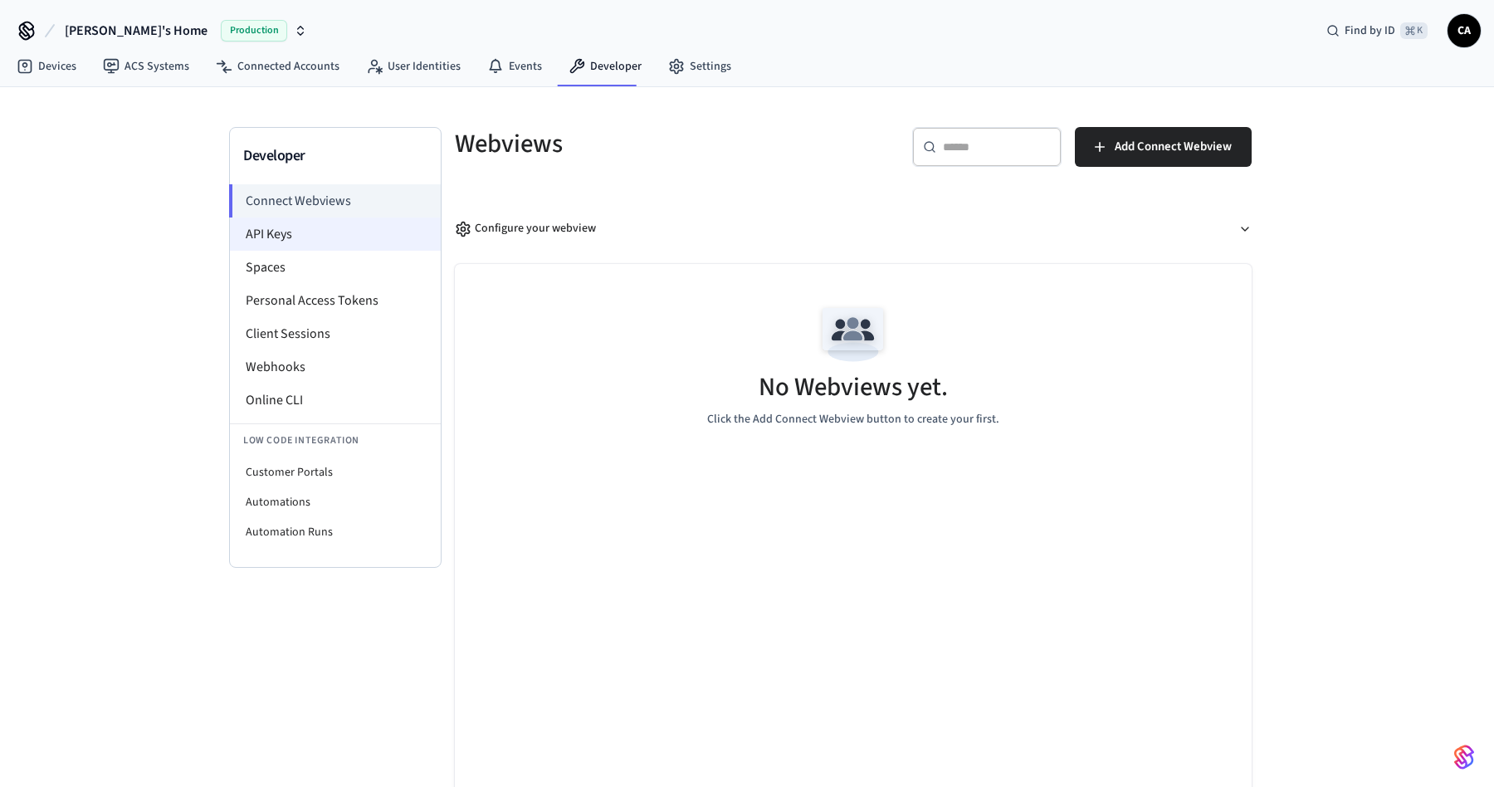
click at [358, 237] on li "API Keys" at bounding box center [335, 234] width 211 height 33
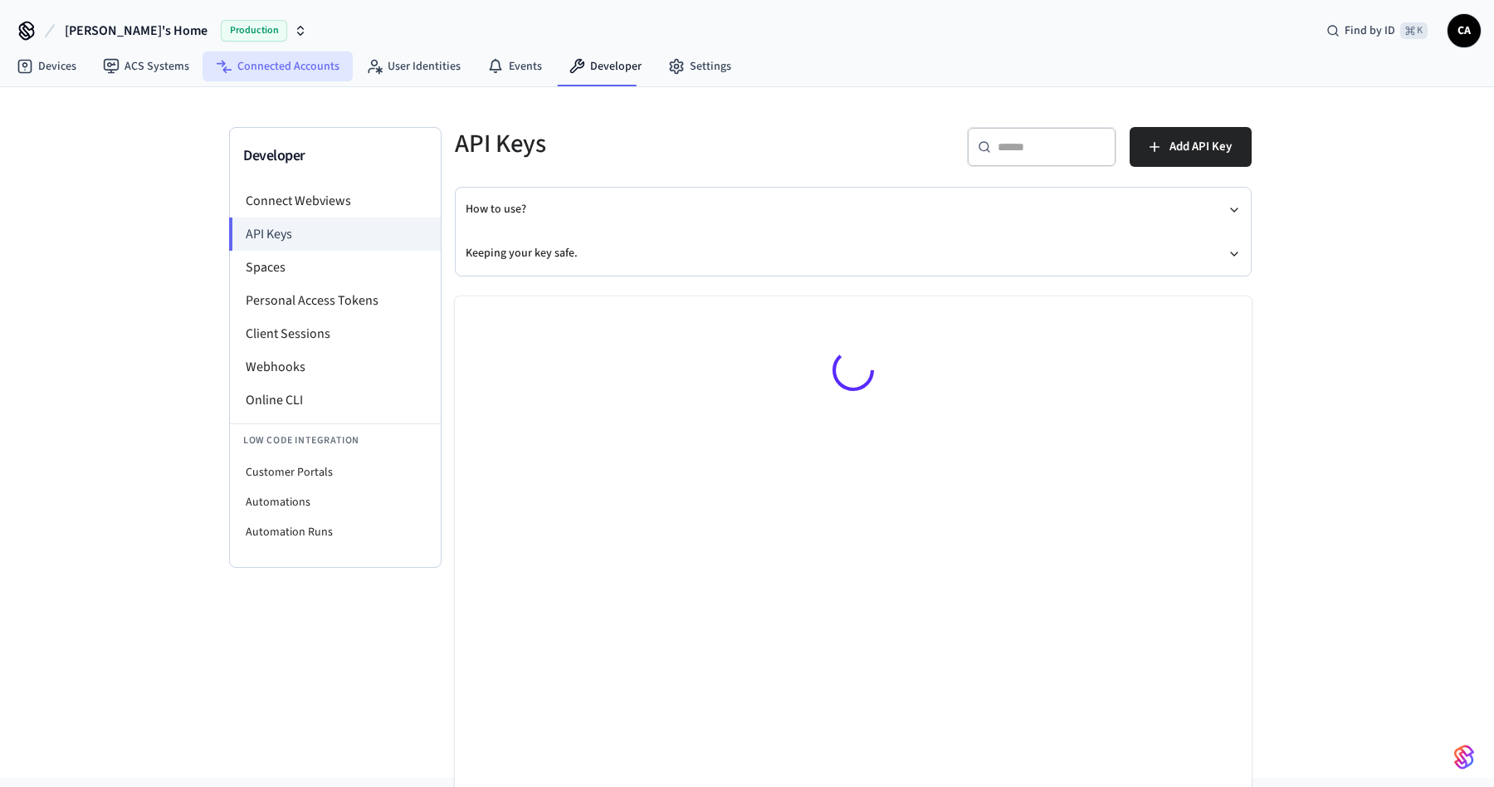
click at [291, 66] on link "Connected Accounts" at bounding box center [278, 66] width 150 height 30
